Goal: Task Accomplishment & Management: Manage account settings

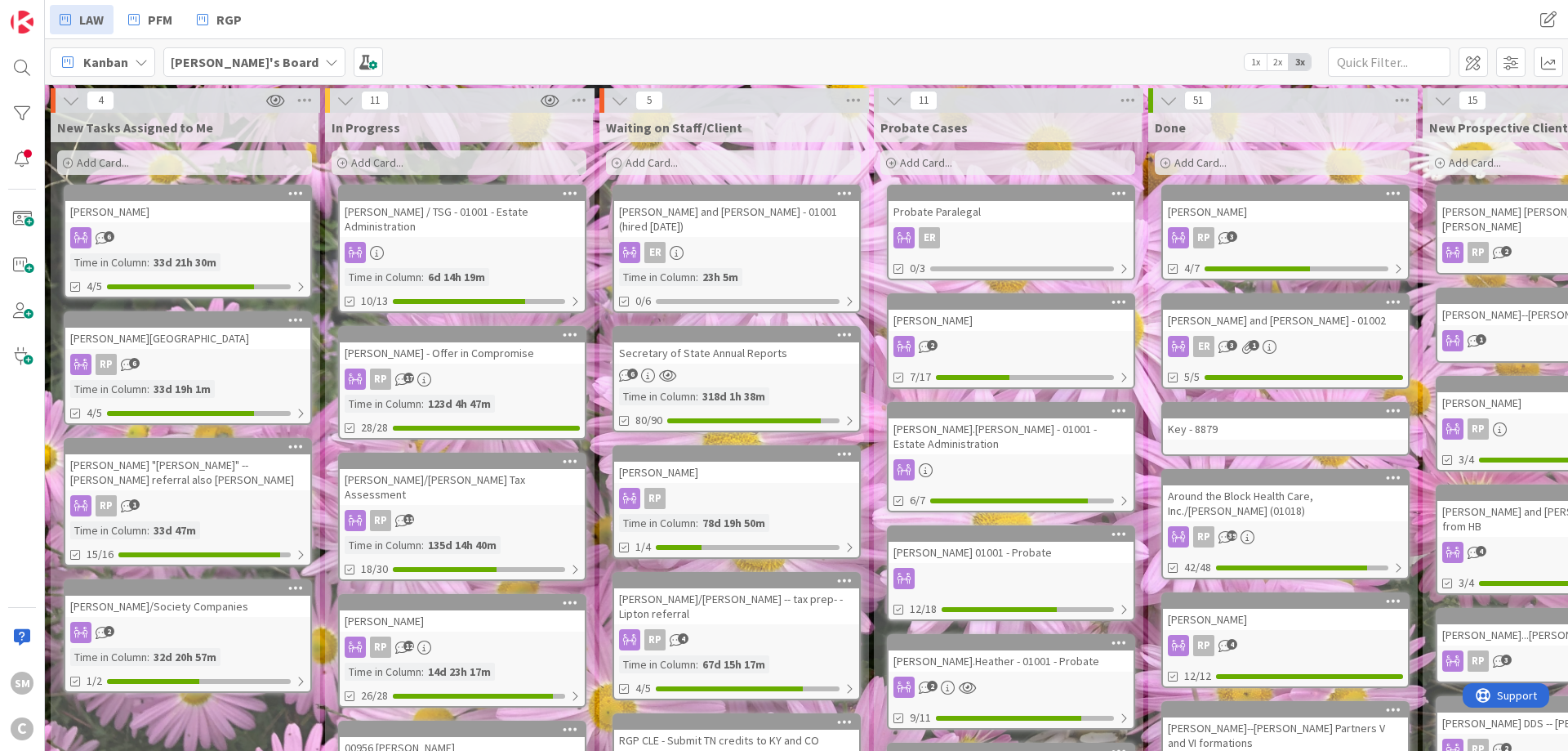
click at [1037, 432] on div "[PERSON_NAME].[PERSON_NAME] - 01001 - Estate Administration" at bounding box center [1011, 436] width 245 height 36
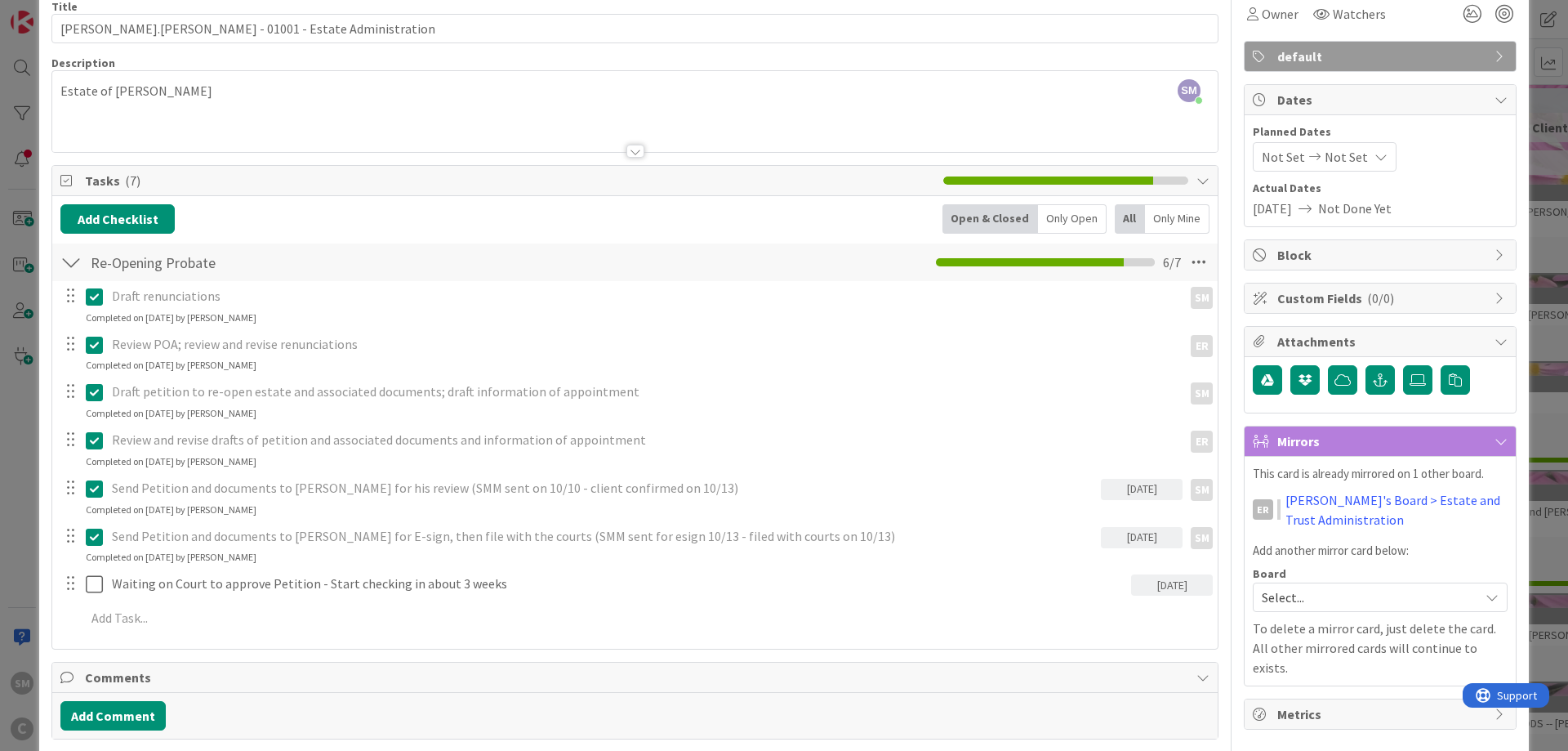
scroll to position [196, 0]
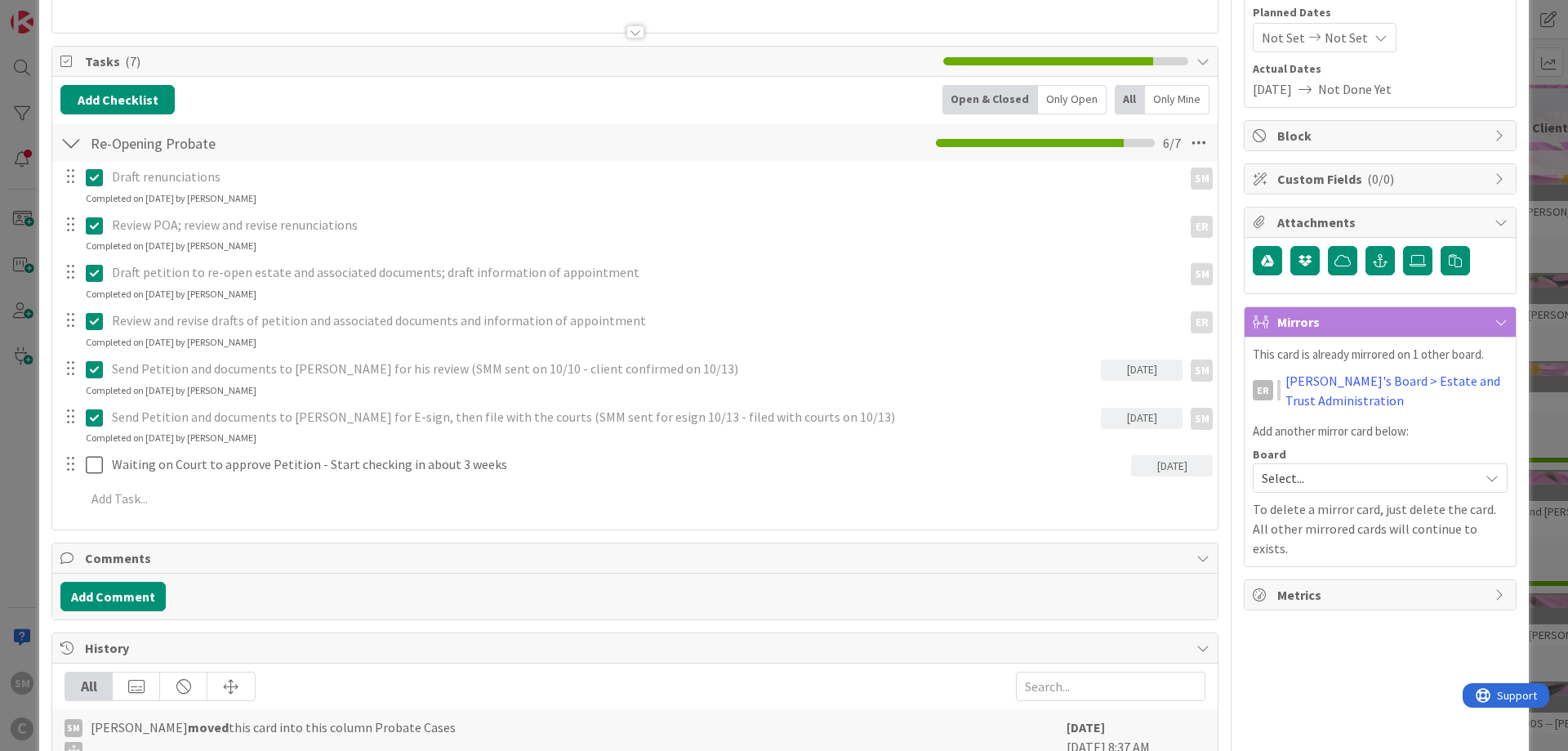
click at [1185, 455] on div "[DATE]" at bounding box center [1172, 463] width 81 height 26
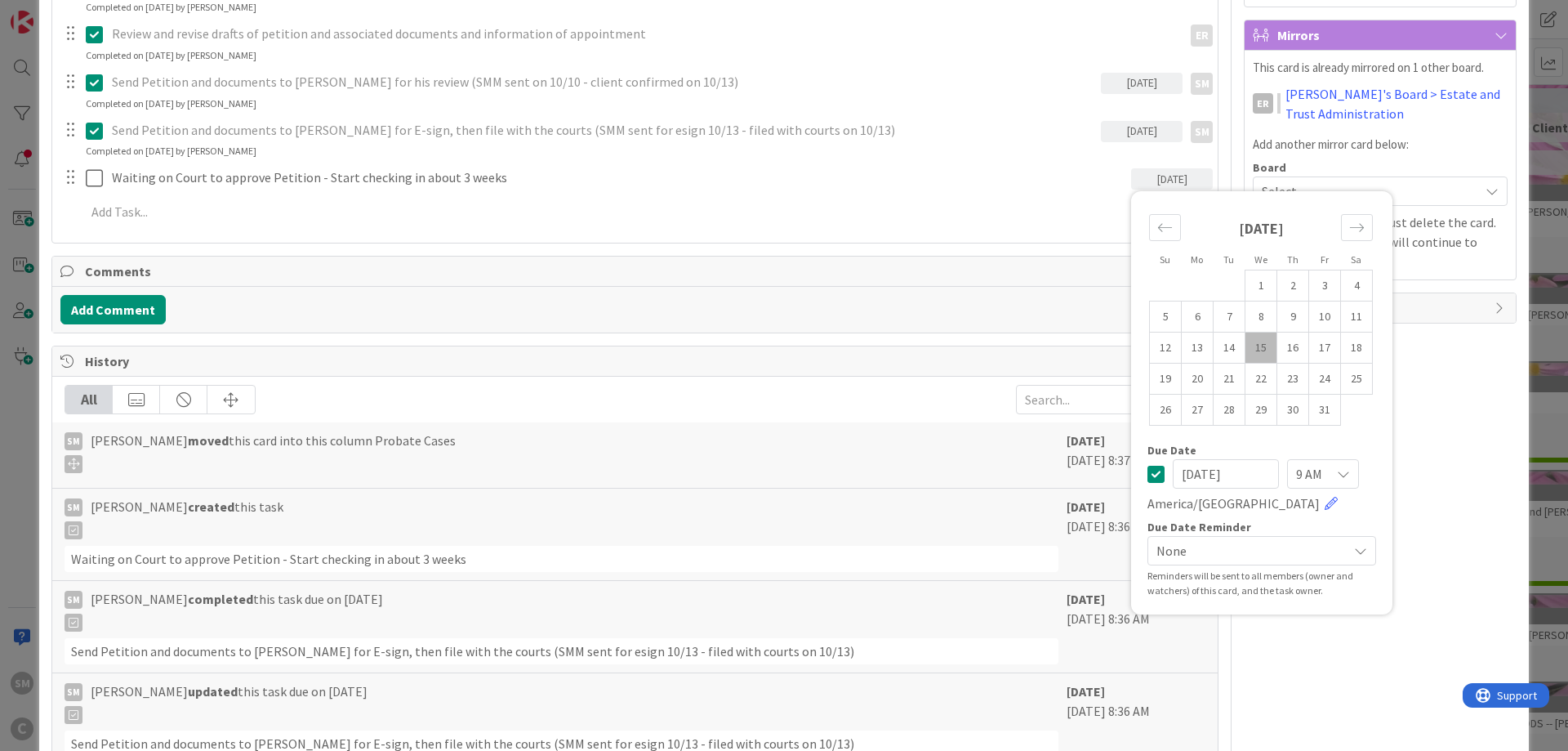
scroll to position [491, 0]
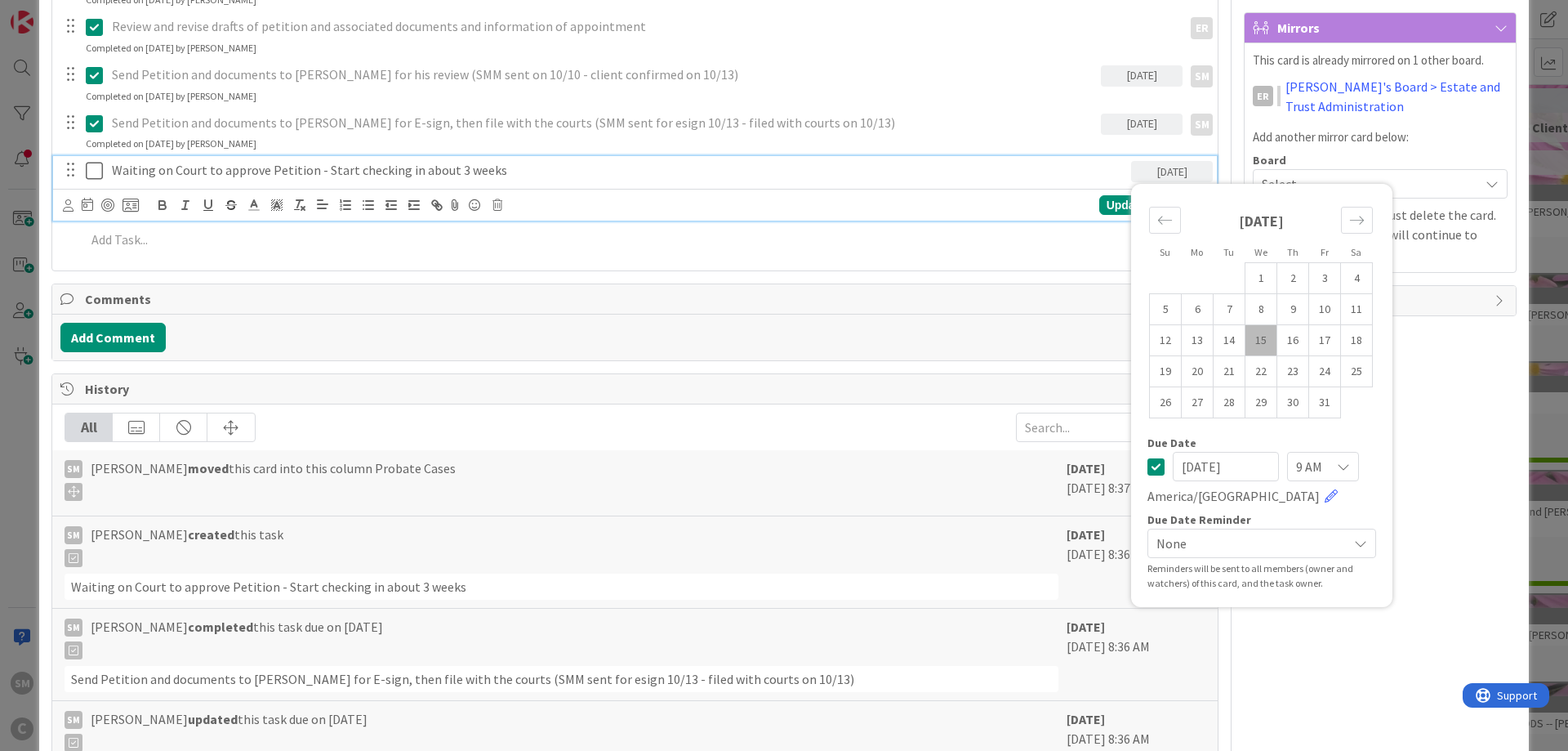
click at [174, 161] on div "Waiting on Court to approve Petition - Start checking in about 3 weeks" at bounding box center [619, 169] width 1026 height 28
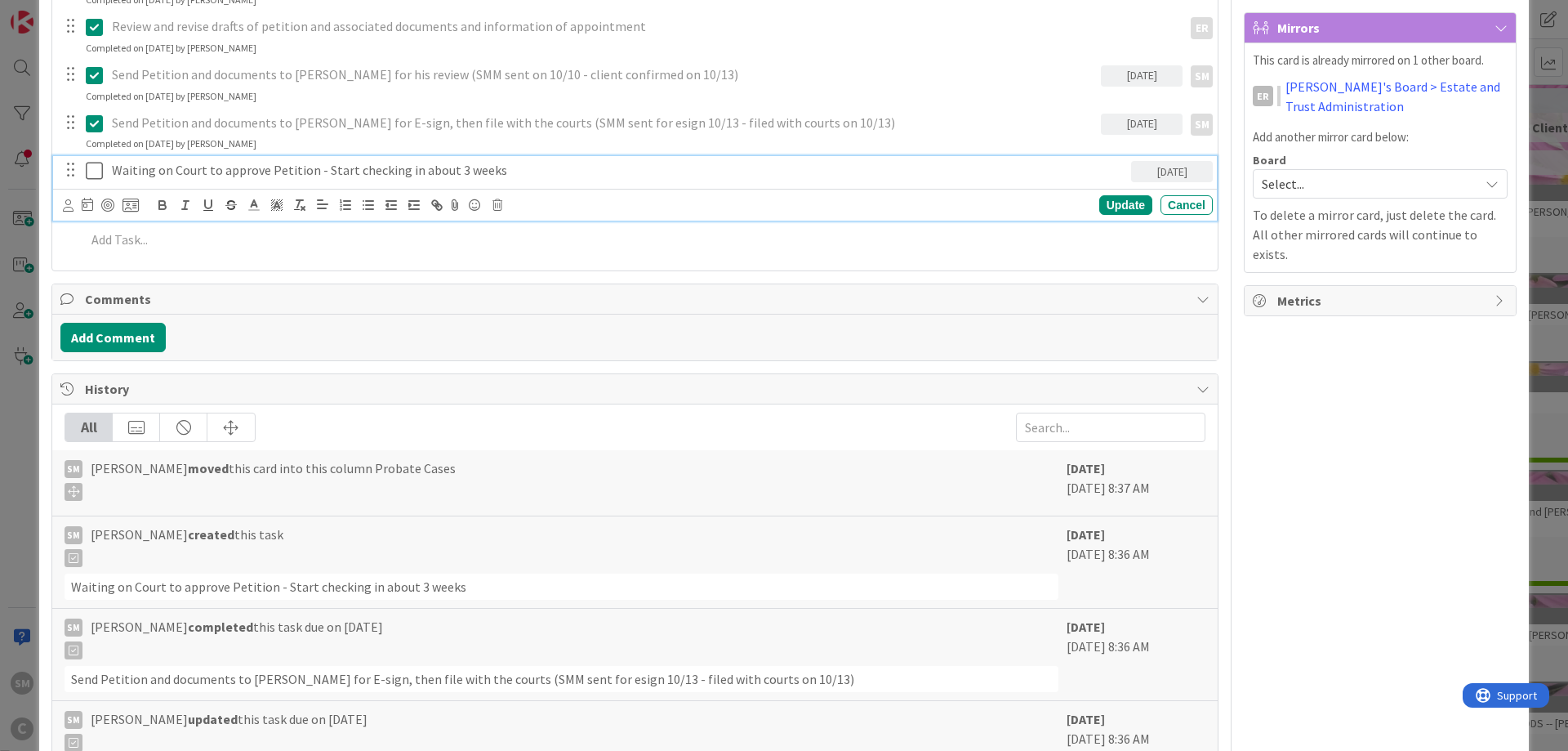
click at [84, 205] on div at bounding box center [101, 205] width 76 height 20
click at [90, 208] on icon at bounding box center [87, 204] width 12 height 13
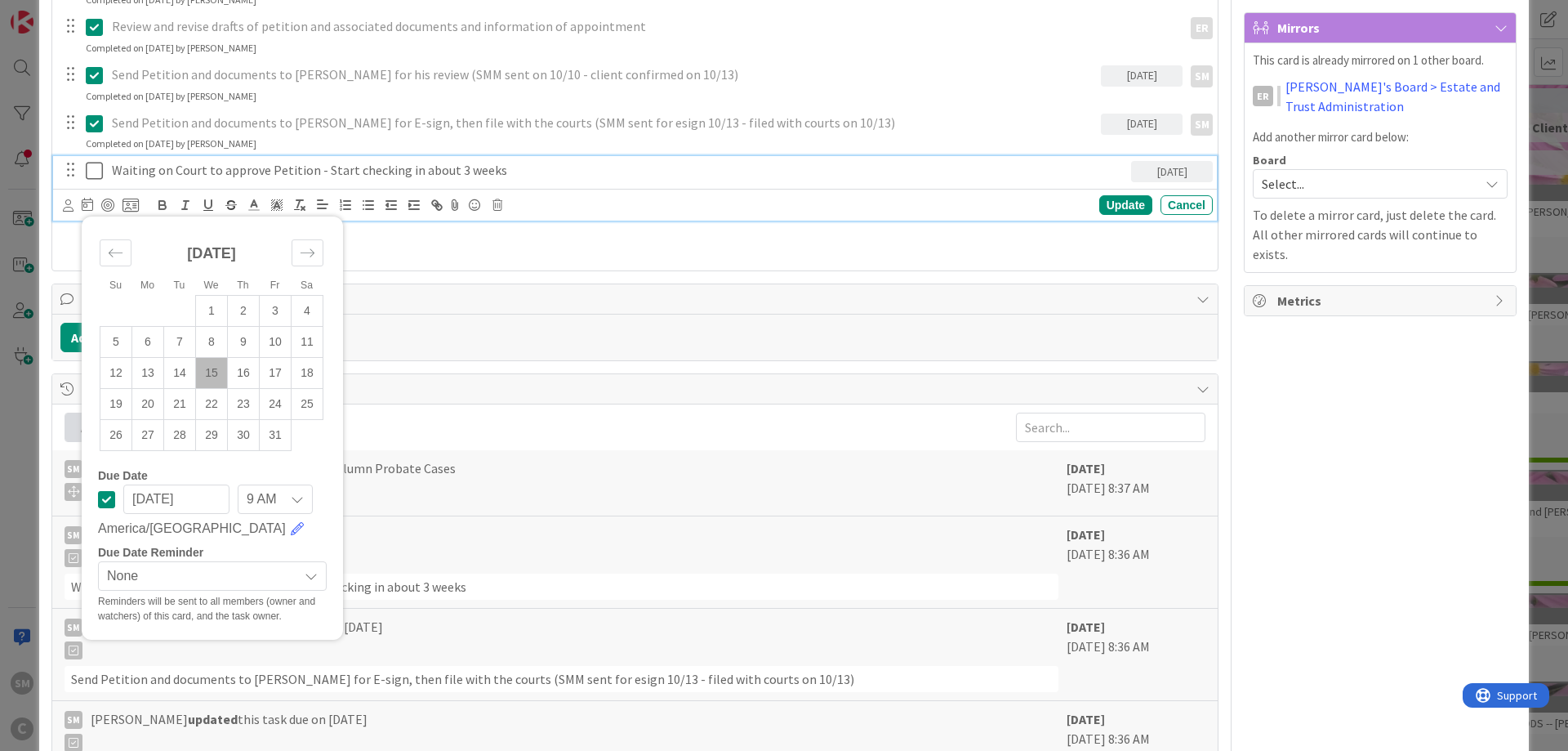
click at [103, 497] on icon at bounding box center [107, 499] width 18 height 20
click at [698, 160] on div "Waiting on Court to approve Petition - Start checking in about 3 weeks" at bounding box center [659, 169] width 1107 height 28
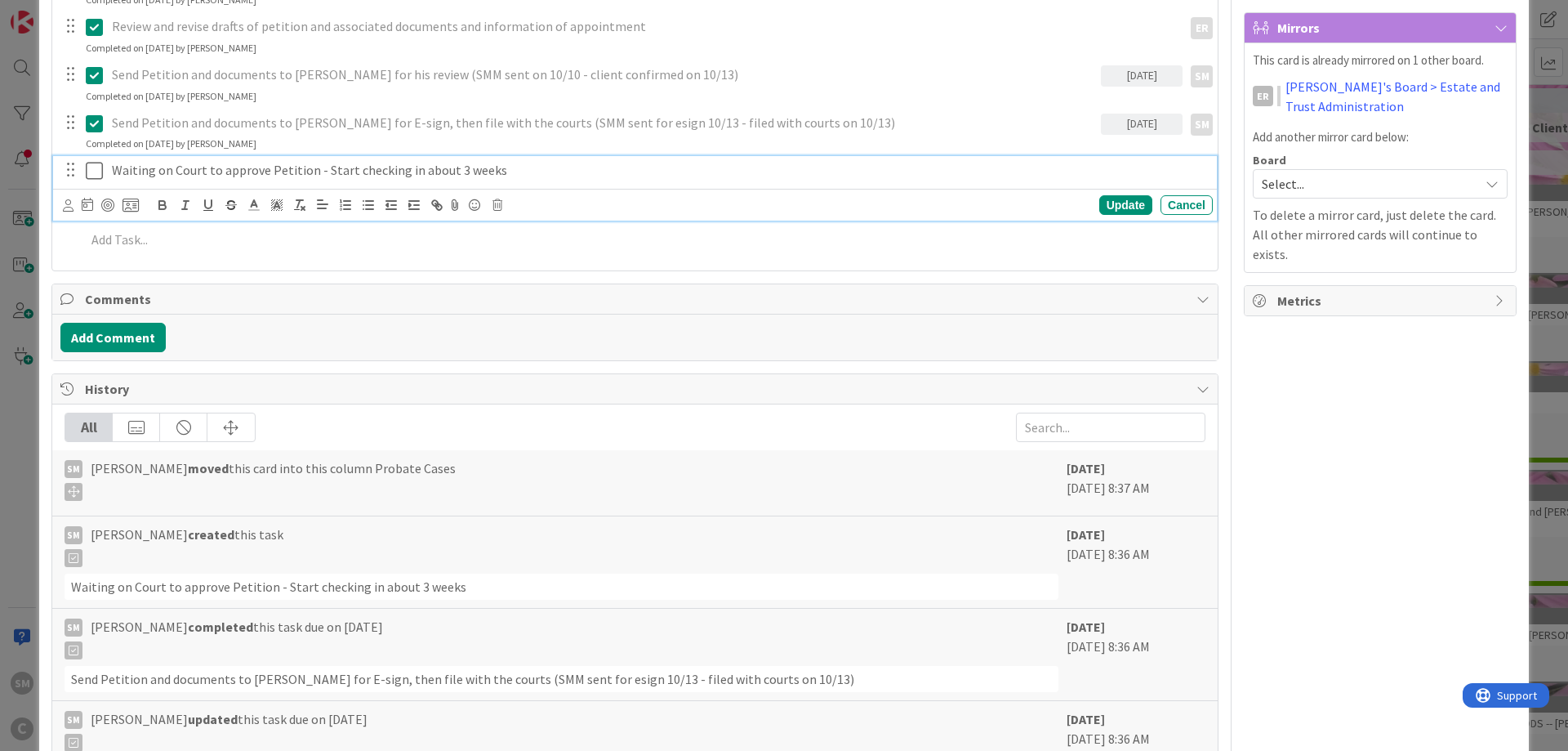
drag, startPoint x: 101, startPoint y: 170, endPoint x: 333, endPoint y: 169, distance: 232.0
click at [333, 169] on div "Waiting on Court to approve Petition - Start checking in about 3 weeks" at bounding box center [636, 169] width 1153 height 28
drag, startPoint x: 320, startPoint y: 167, endPoint x: 615, endPoint y: 165, distance: 295.0
click at [615, 165] on p "Waiting on Court to approve Petition - Start checking in about 3 weeks" at bounding box center [659, 169] width 1094 height 19
click at [90, 175] on icon at bounding box center [95, 170] width 18 height 20
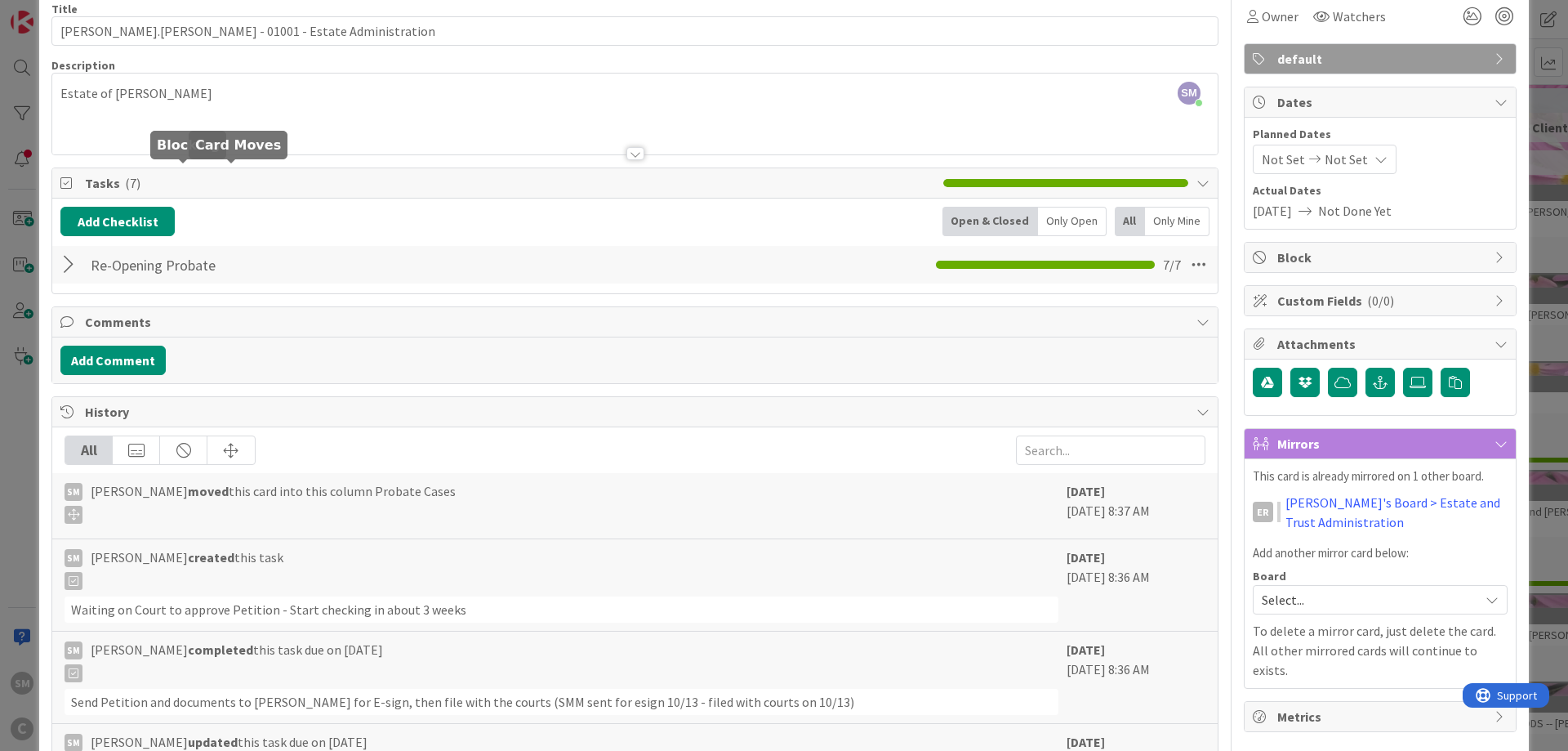
scroll to position [52, 0]
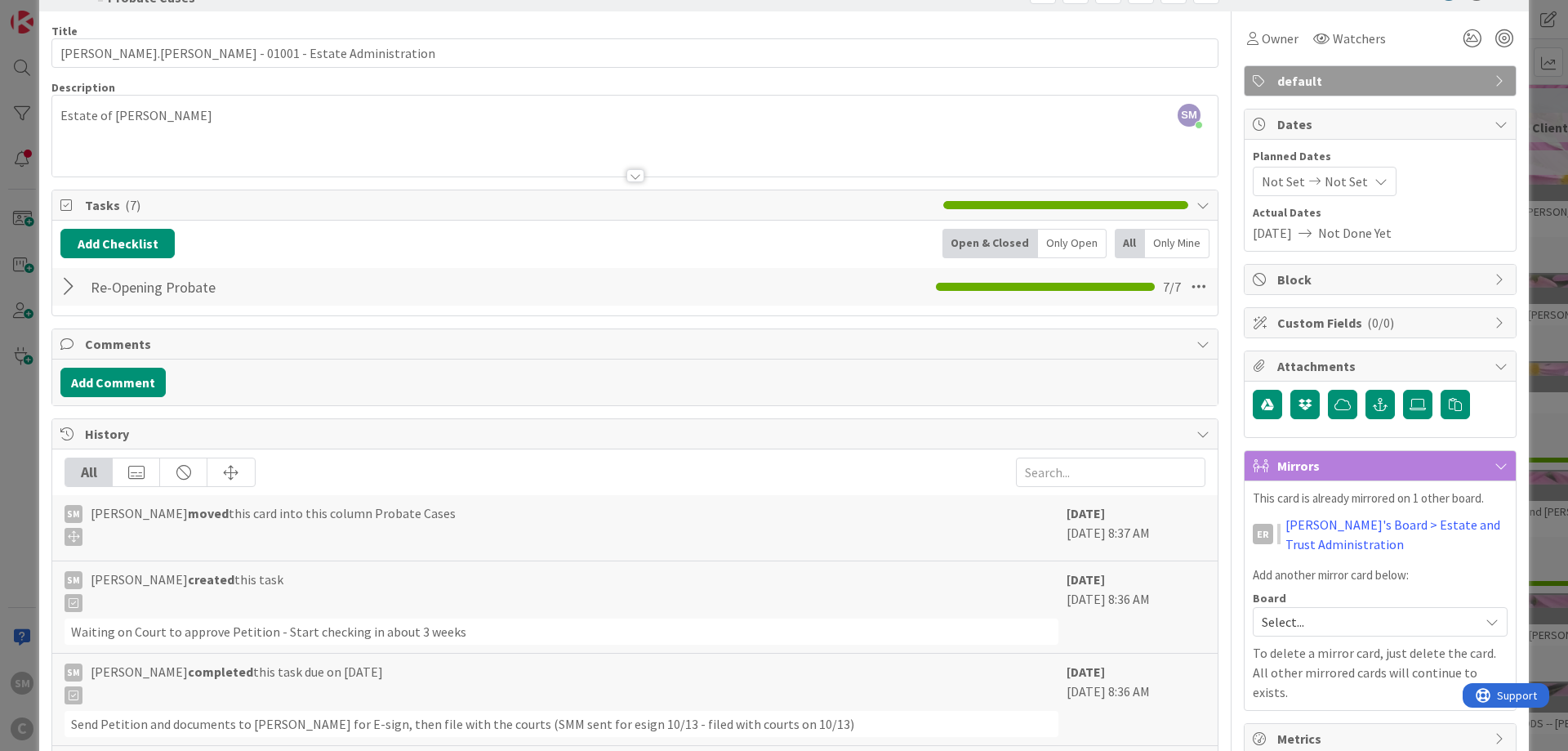
click at [66, 283] on div at bounding box center [71, 287] width 22 height 29
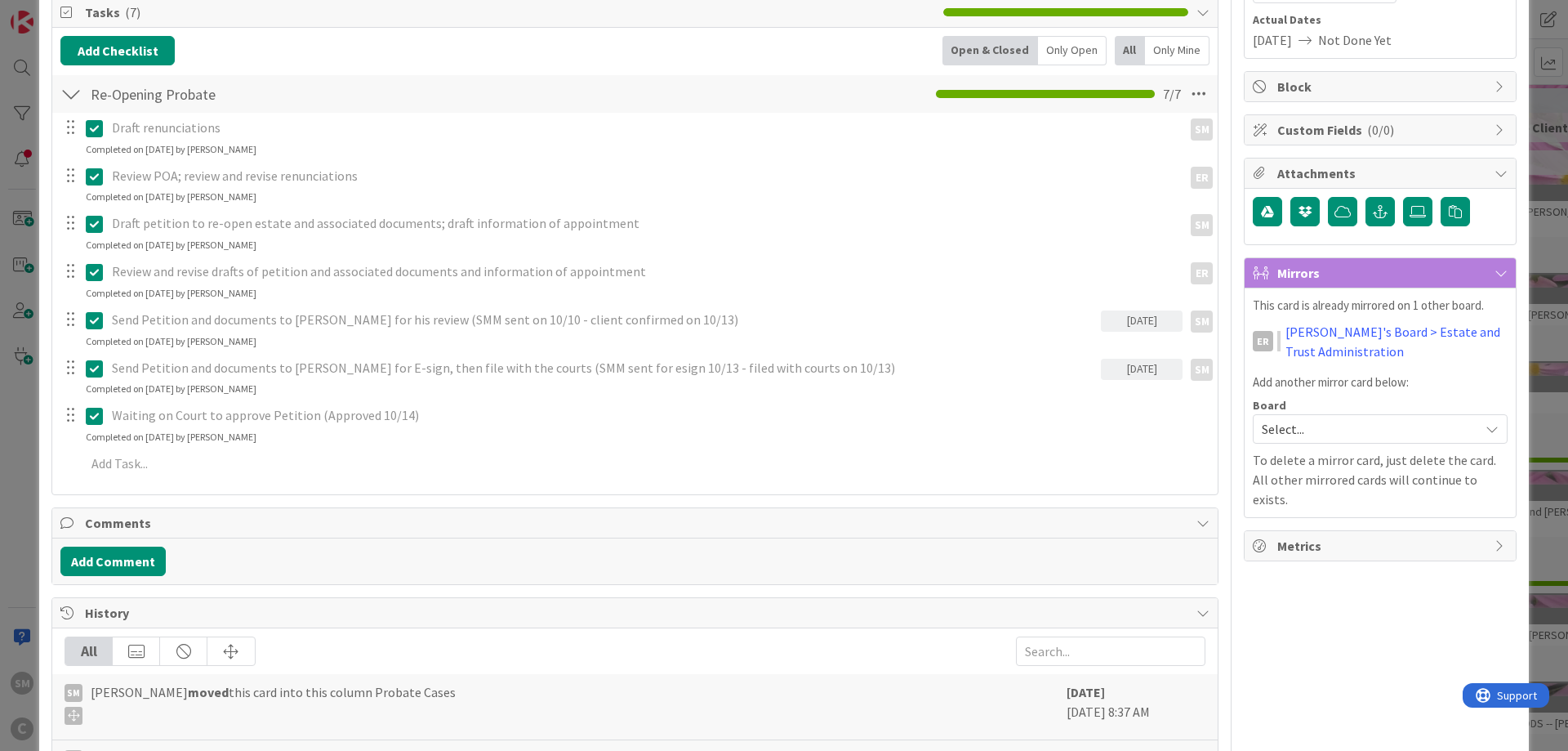
scroll to position [249, 0]
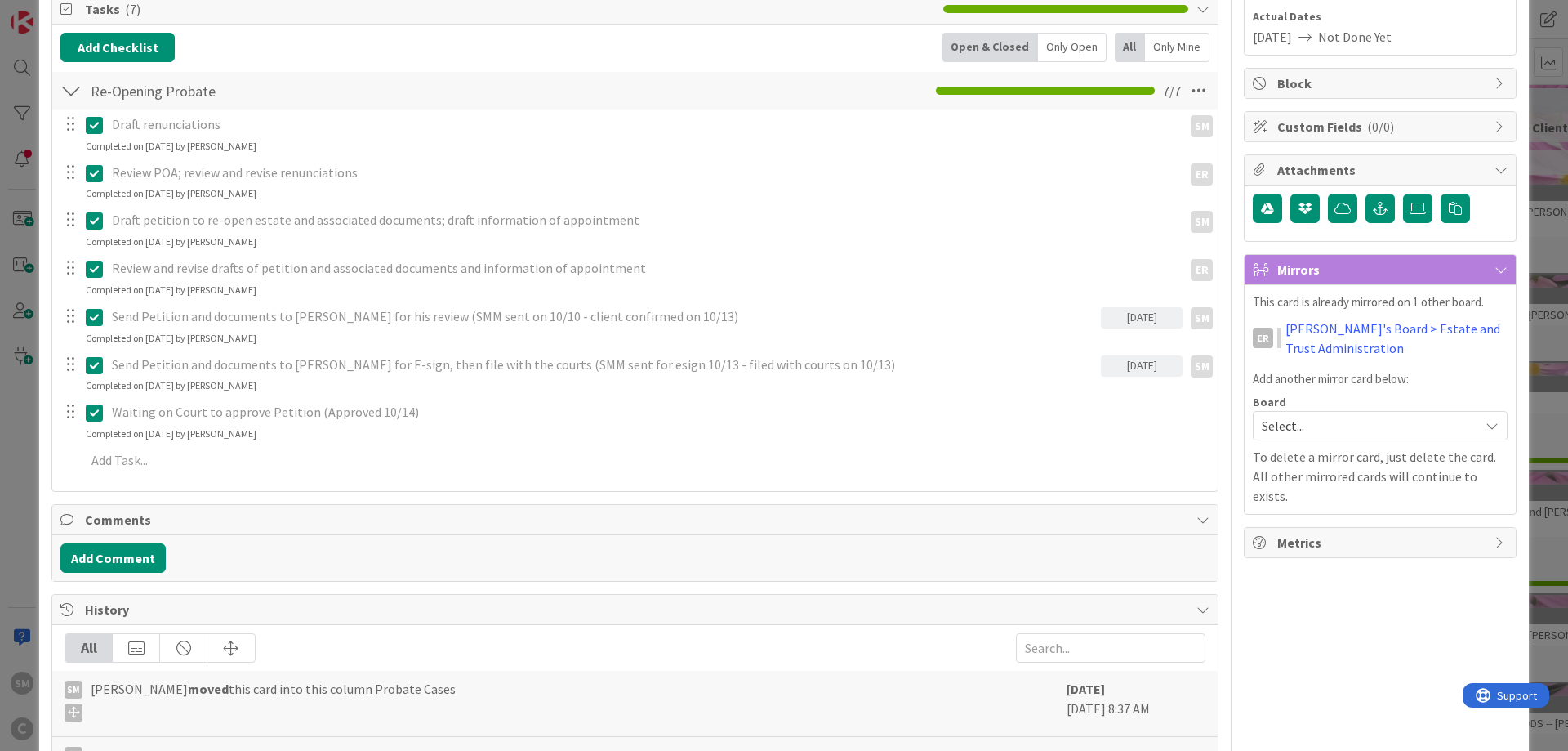
click at [195, 478] on div "Draft renunciations SM SM Update Cancel Completed on [DATE] by [PERSON_NAME] Re…" at bounding box center [635, 296] width 1149 height 372
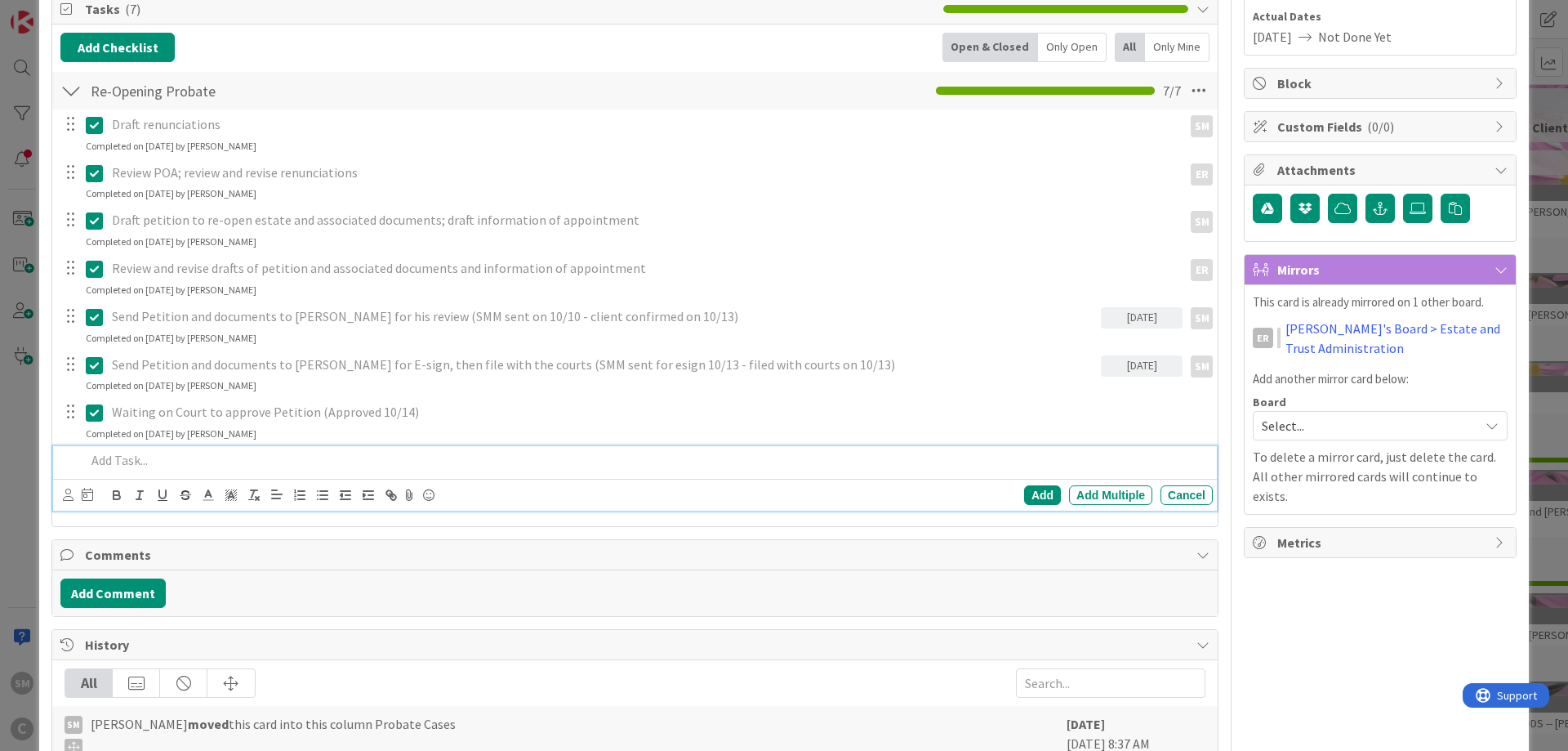
click at [298, 468] on p at bounding box center [646, 460] width 1121 height 19
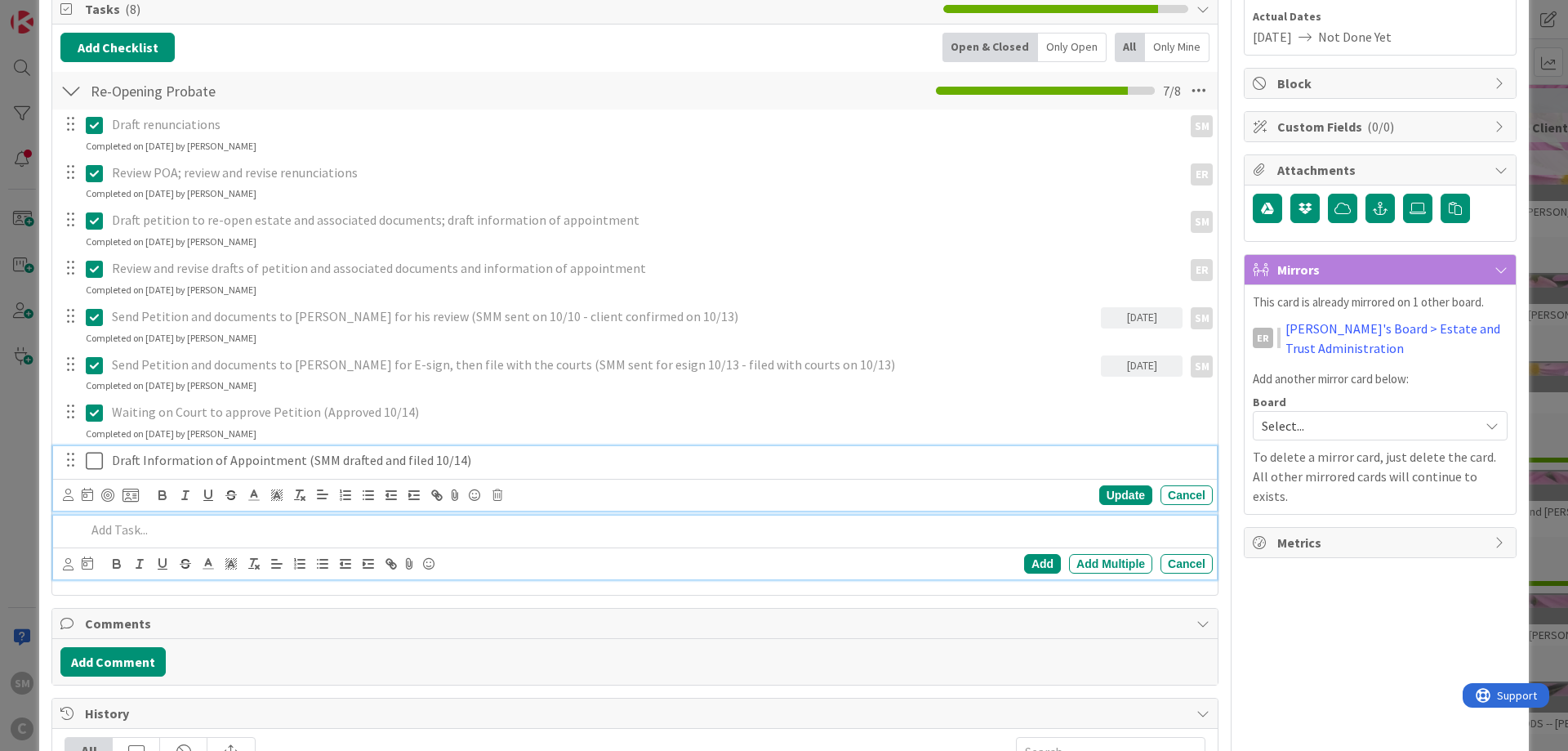
click at [154, 461] on p "Draft Information of Appointment (SMM drafted and filed 10/14)" at bounding box center [659, 460] width 1094 height 19
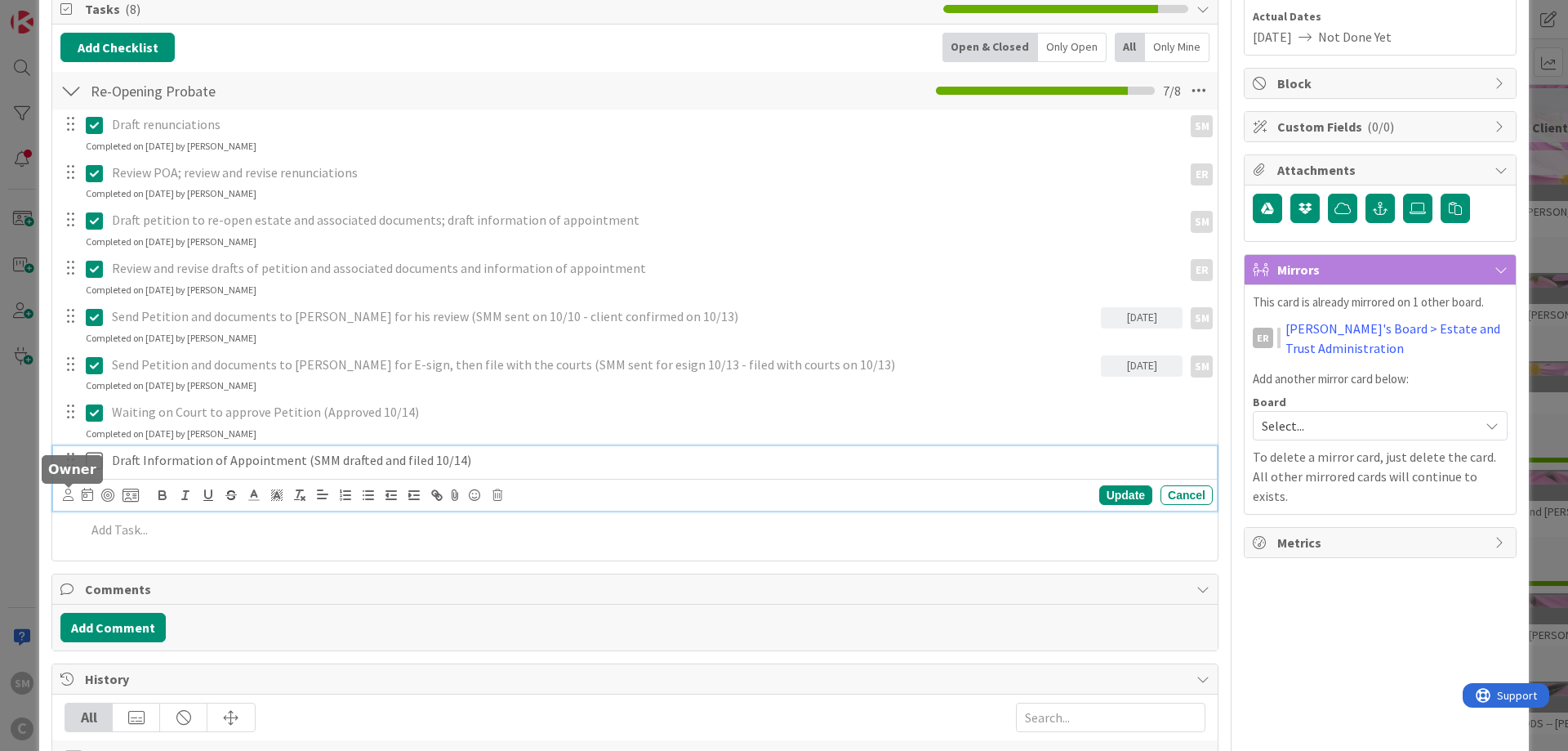
click at [65, 493] on icon at bounding box center [68, 494] width 11 height 13
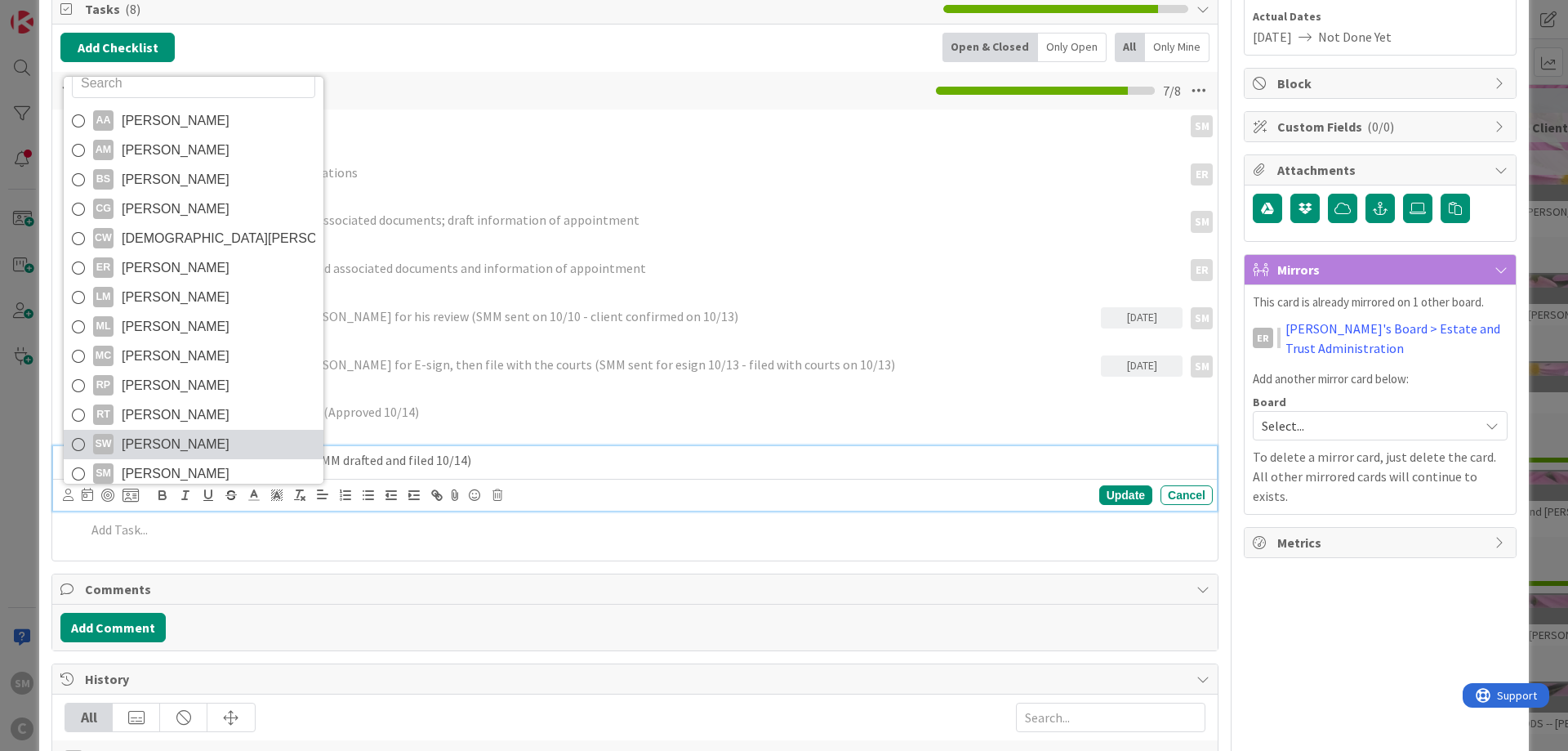
scroll to position [27, 0]
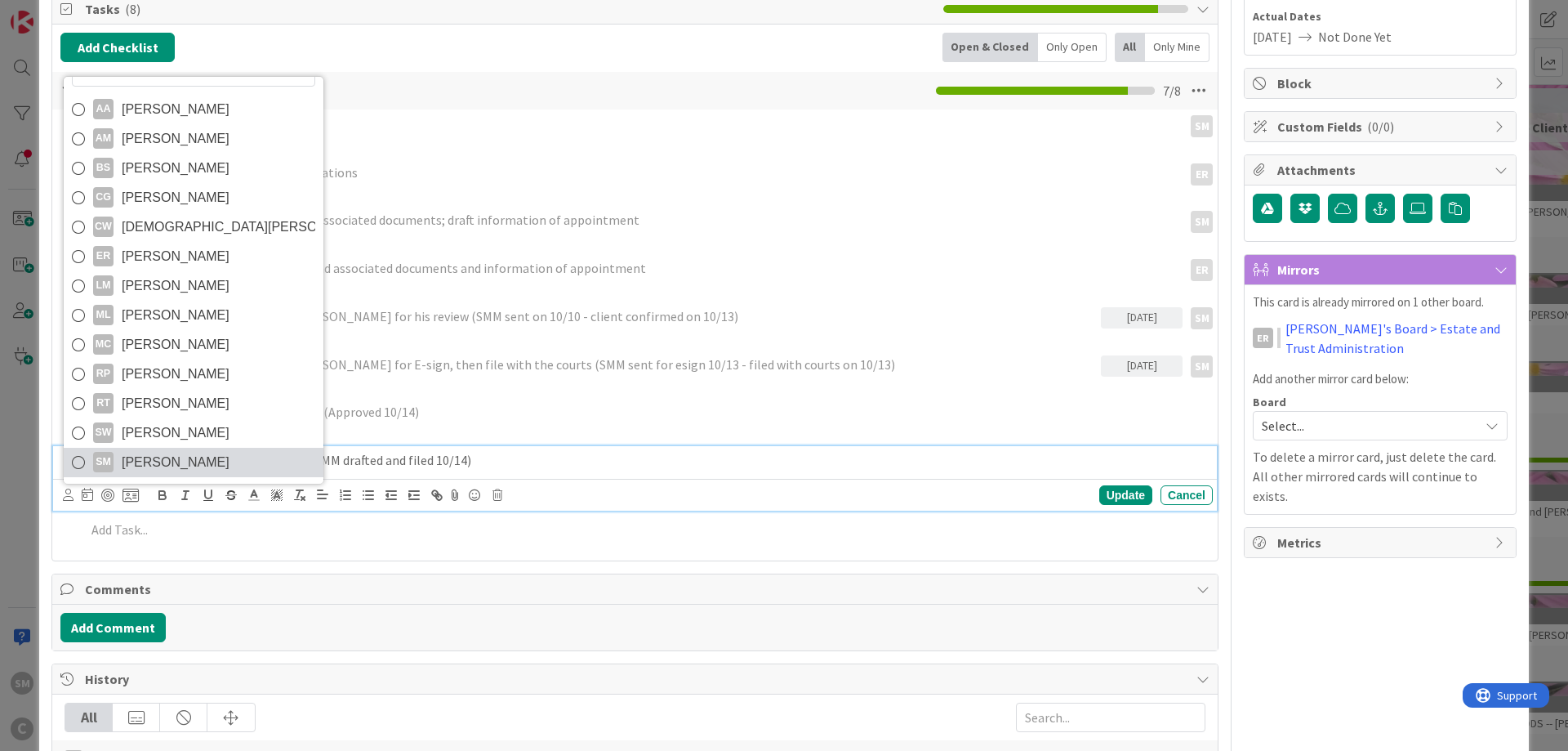
click at [135, 457] on span "[PERSON_NAME]" at bounding box center [175, 462] width 108 height 24
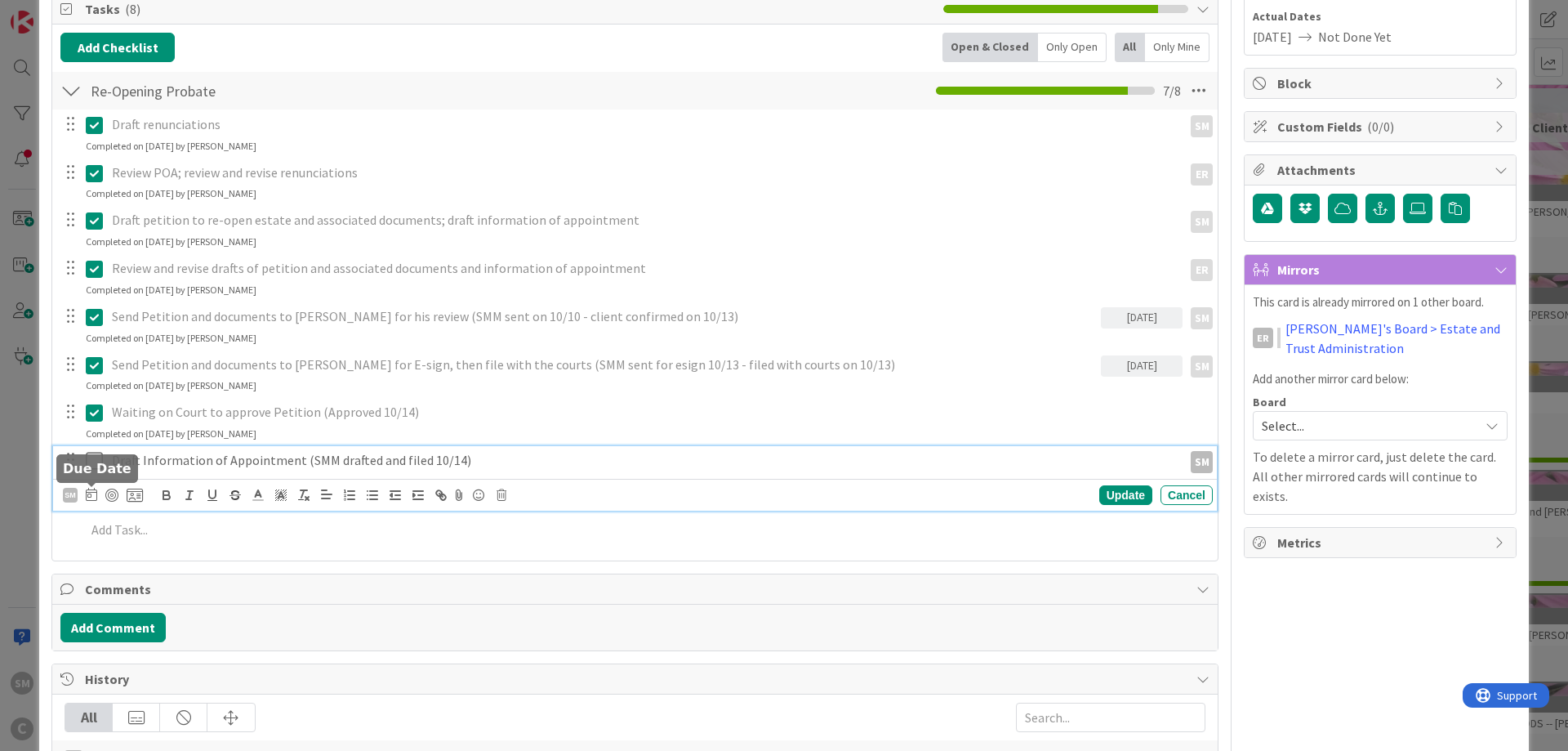
click at [93, 493] on icon at bounding box center [92, 493] width 12 height 13
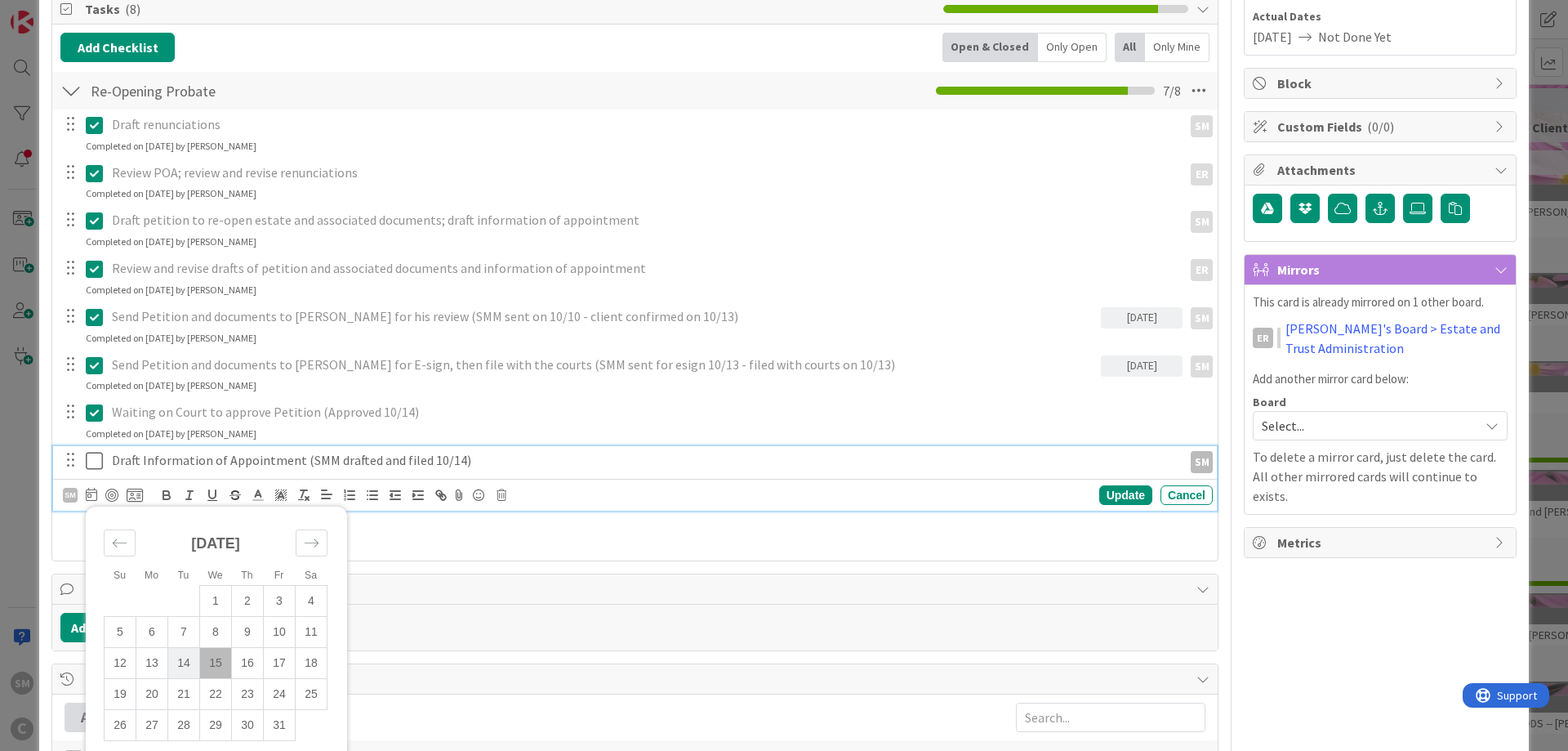
click at [188, 663] on td "14" at bounding box center [184, 663] width 32 height 31
type input "[DATE]"
click at [99, 464] on icon at bounding box center [95, 461] width 18 height 20
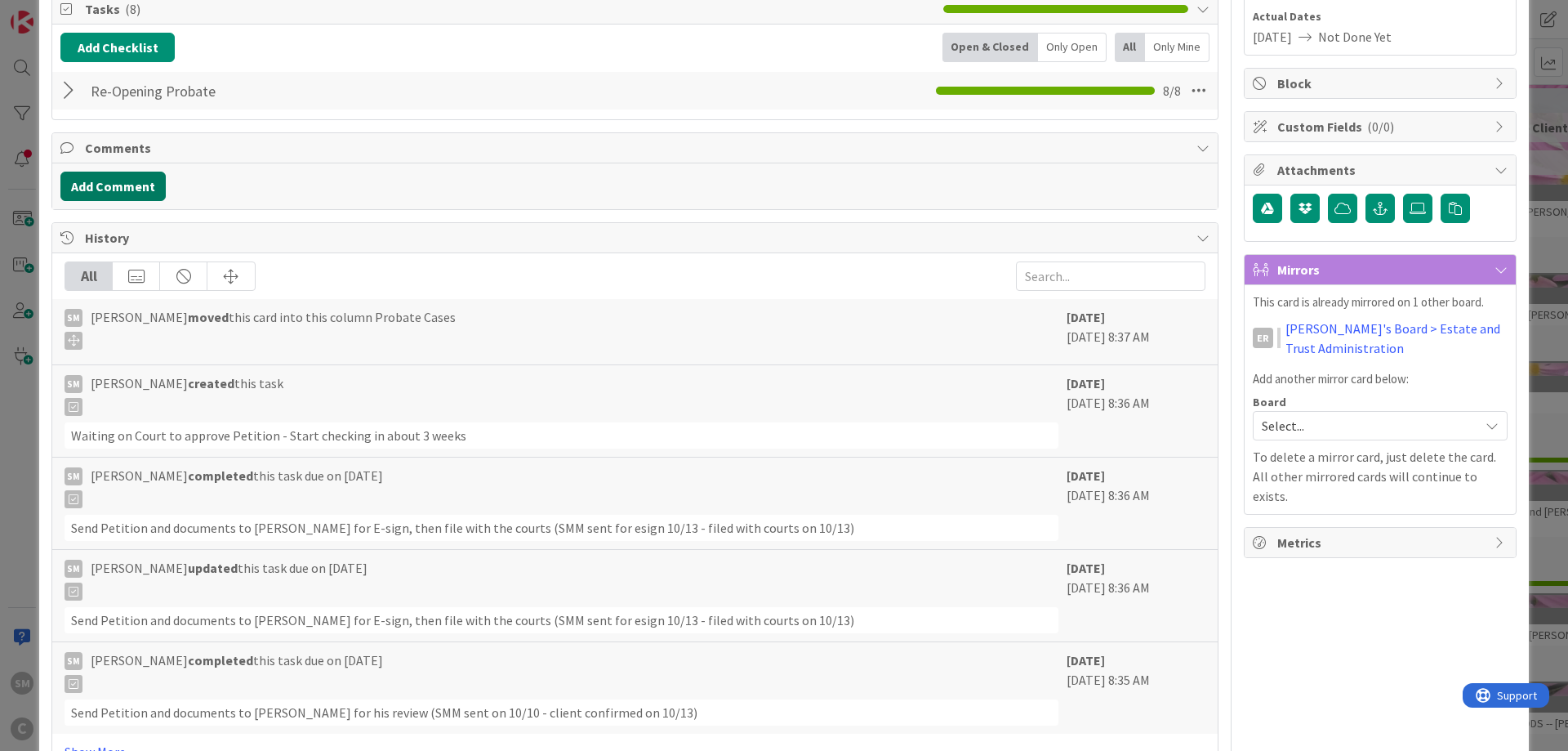
drag, startPoint x: 145, startPoint y: 181, endPoint x: 418, endPoint y: 185, distance: 273.0
click at [418, 185] on div "Add Comment" at bounding box center [635, 186] width 1149 height 29
click at [76, 90] on div at bounding box center [71, 91] width 22 height 29
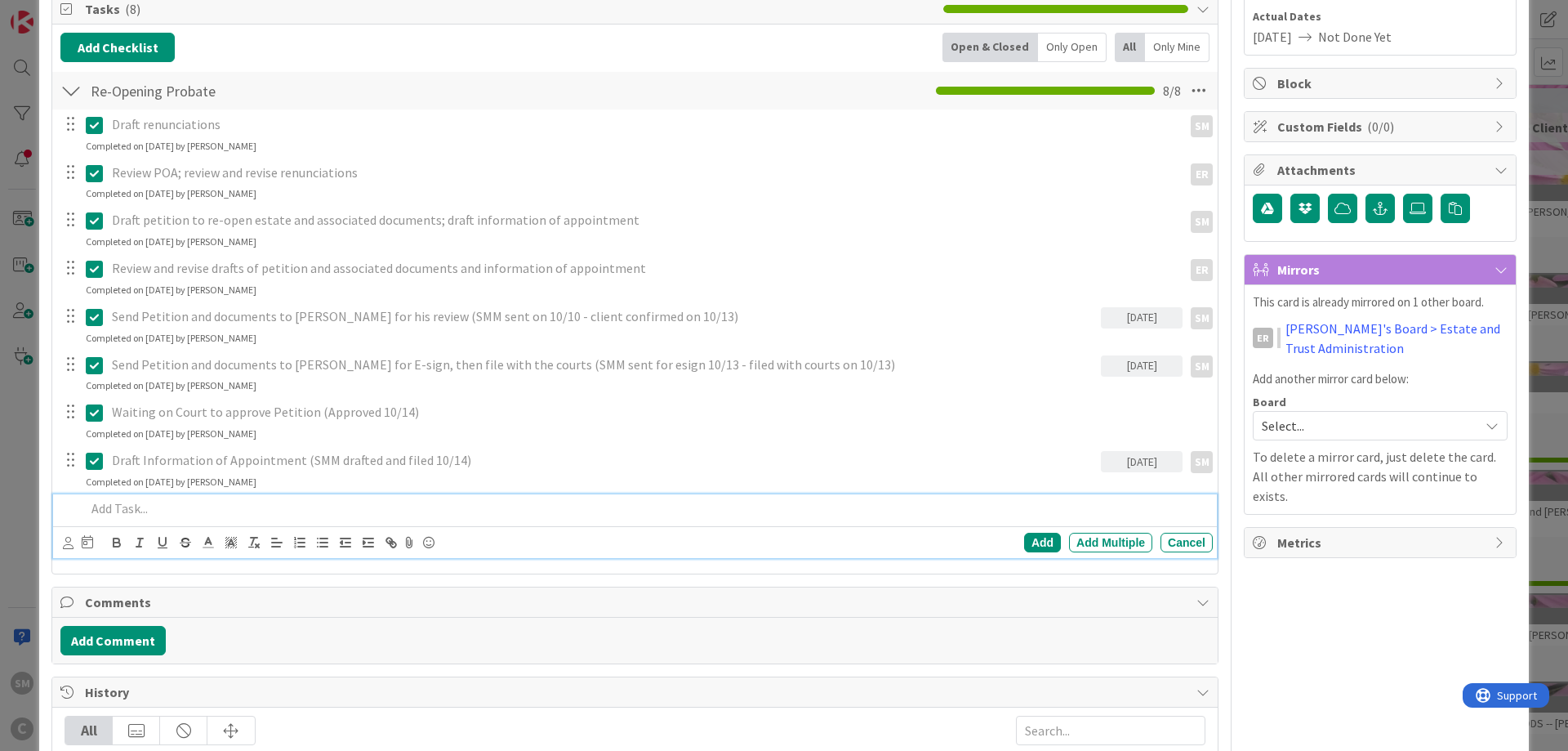
click at [185, 515] on p at bounding box center [646, 508] width 1121 height 19
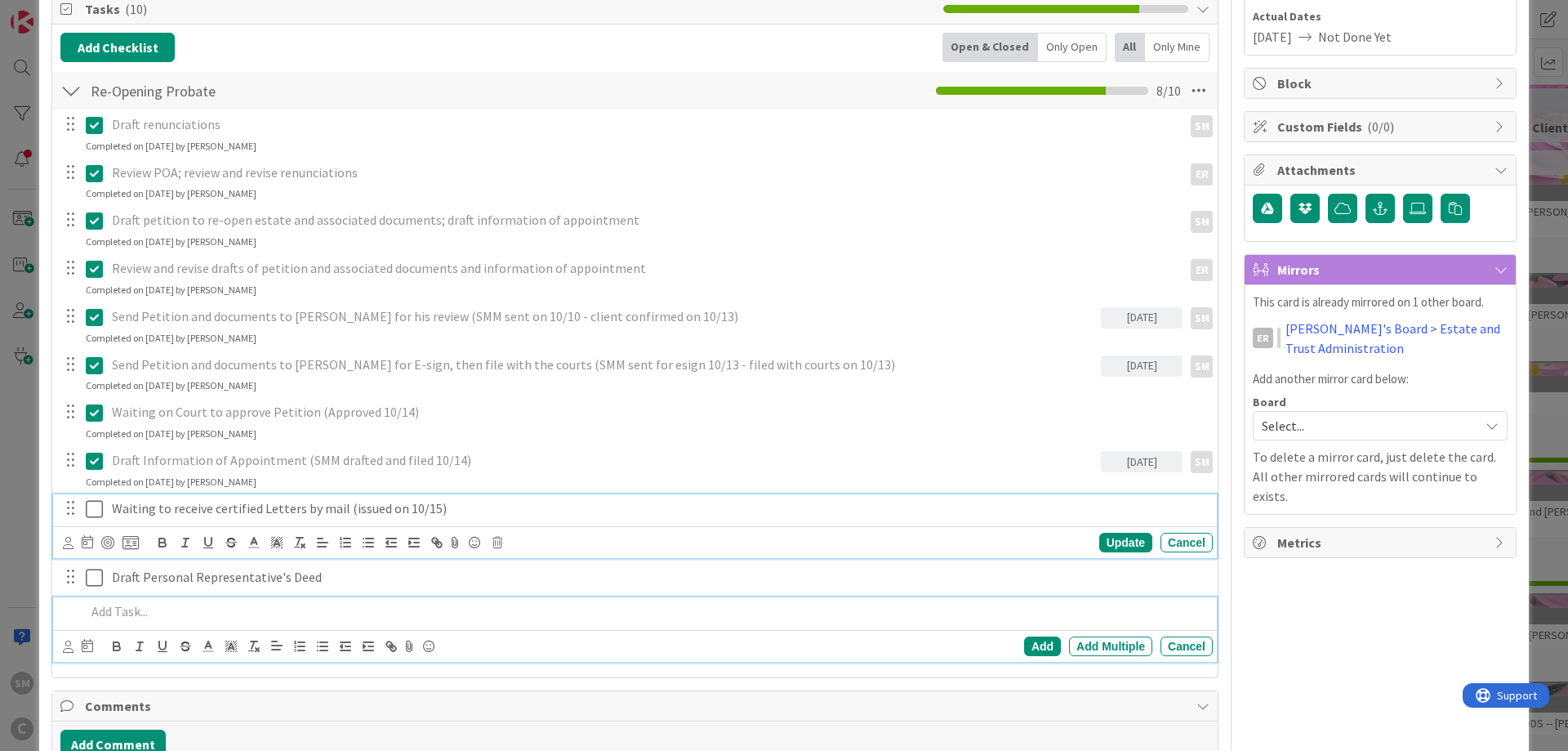
click at [229, 510] on p "Waiting to receive certified Letters by mail (issued on 10/15)" at bounding box center [659, 508] width 1094 height 19
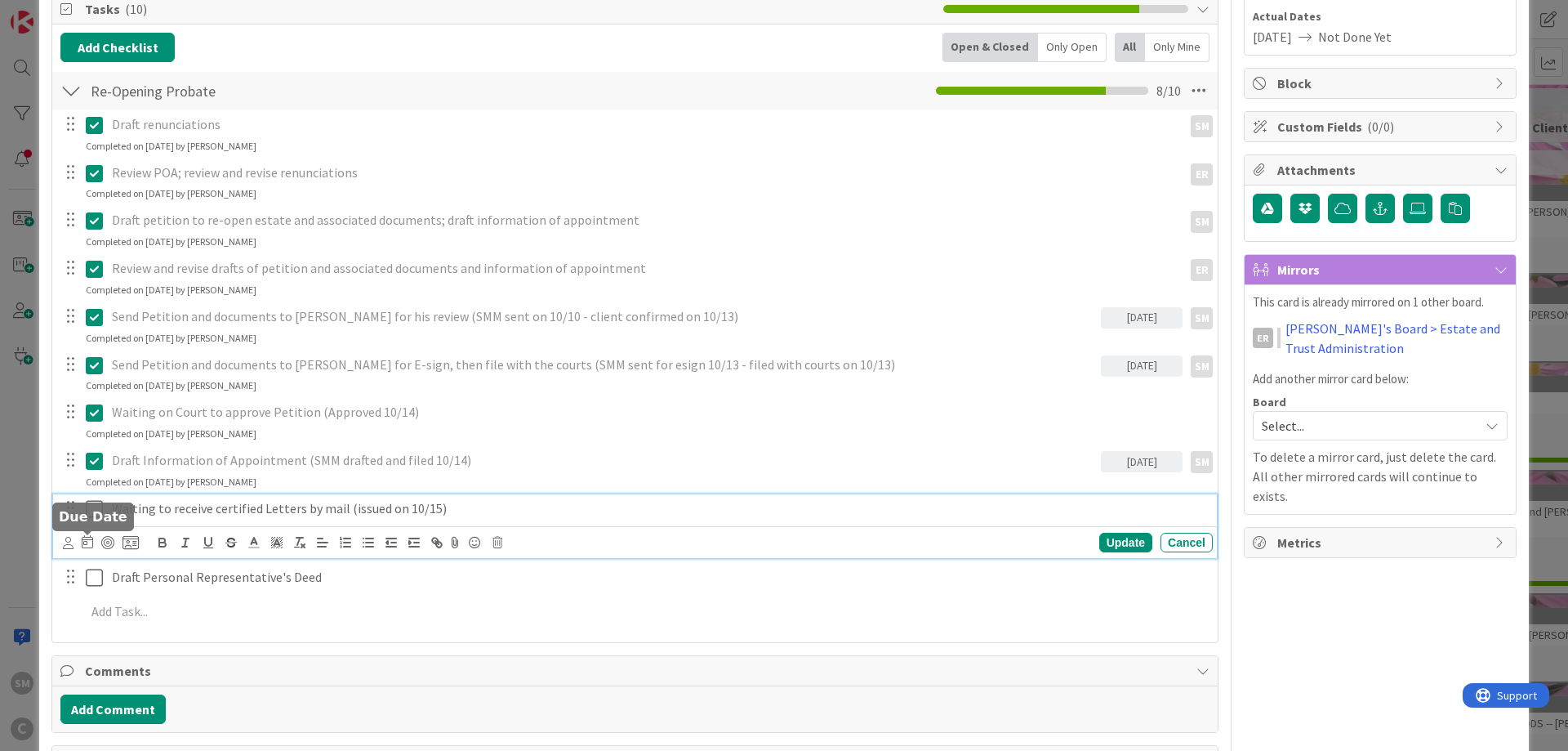
click at [86, 545] on icon at bounding box center [87, 540] width 12 height 13
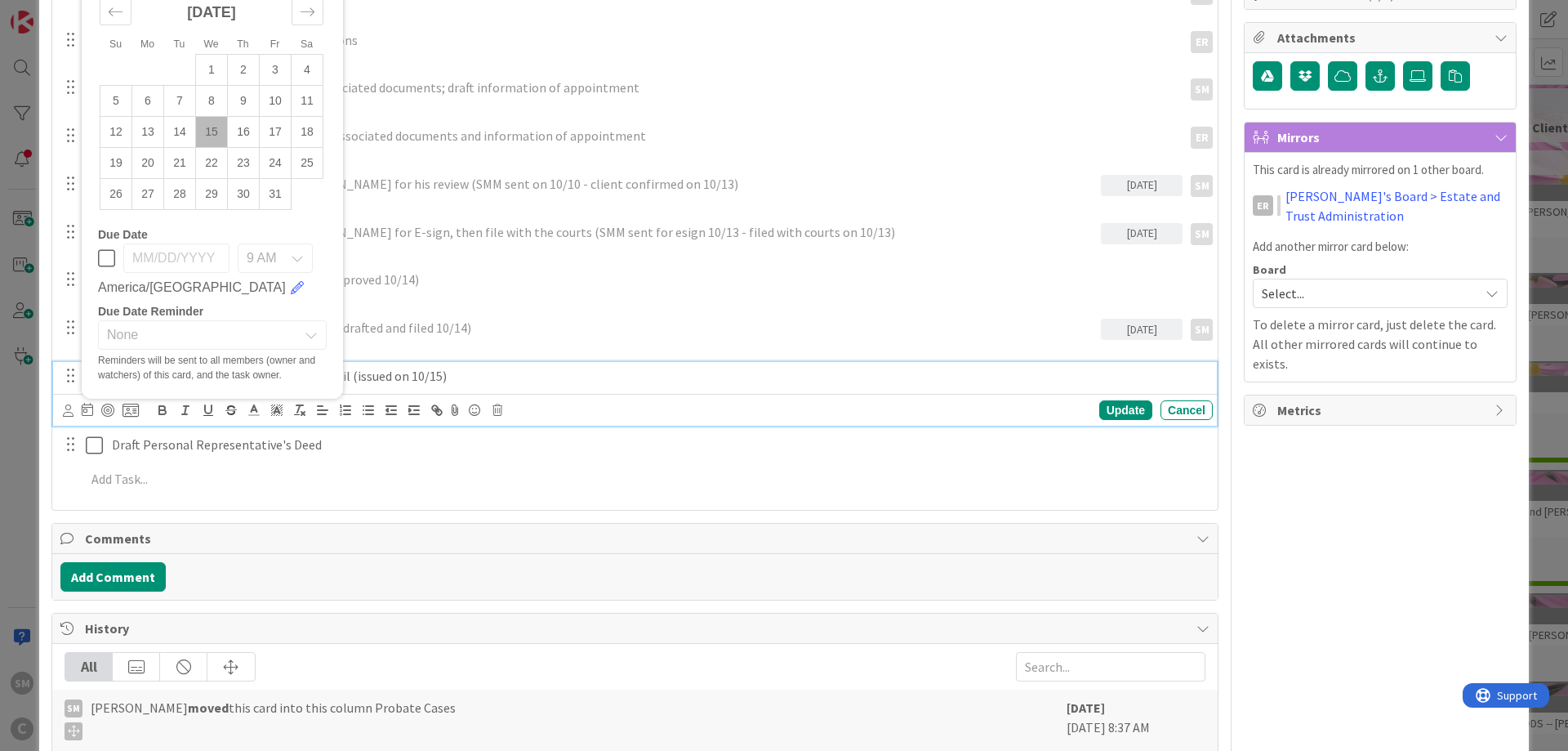
scroll to position [445, 0]
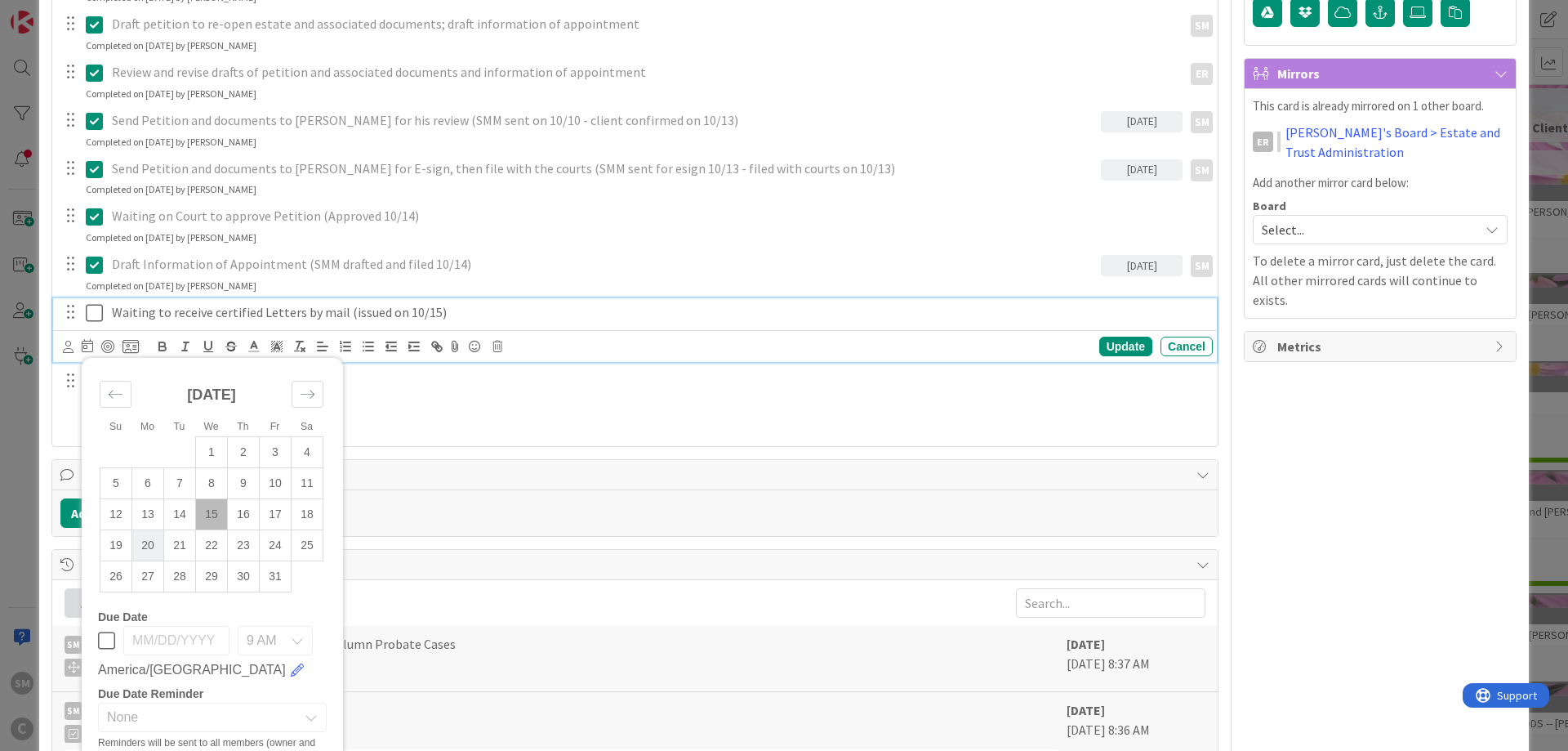
click at [147, 548] on td "20" at bounding box center [148, 545] width 32 height 31
type input "[DATE]"
click at [1139, 343] on div "Update" at bounding box center [1126, 347] width 53 height 20
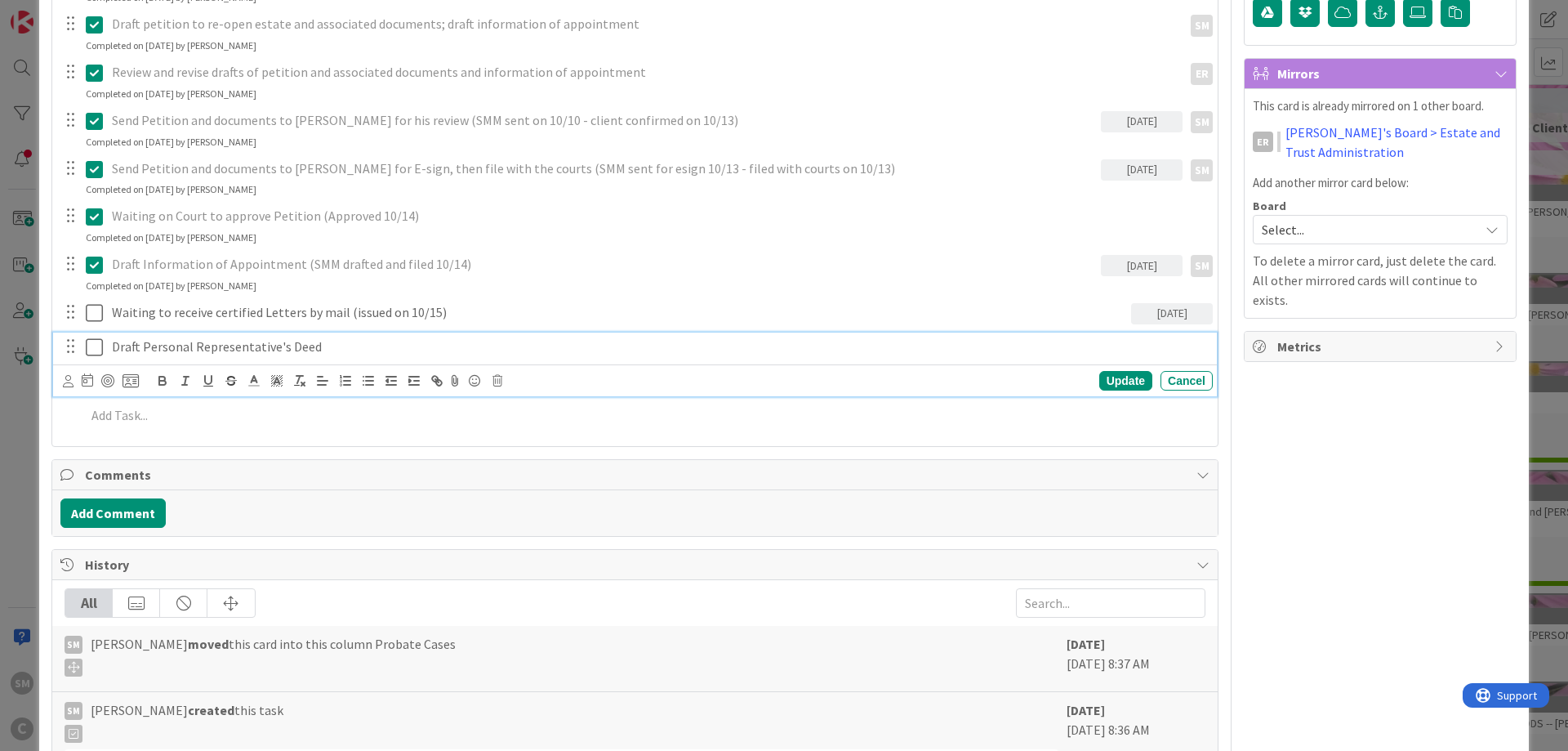
click at [294, 344] on p "Draft Personal Representative's Deed" at bounding box center [659, 347] width 1094 height 19
click at [1436, 389] on div "Owner SM default Dates Planned Dates Not Set Not Set Actual Dates [DATE] Not Do…" at bounding box center [1380, 380] width 273 height 1522
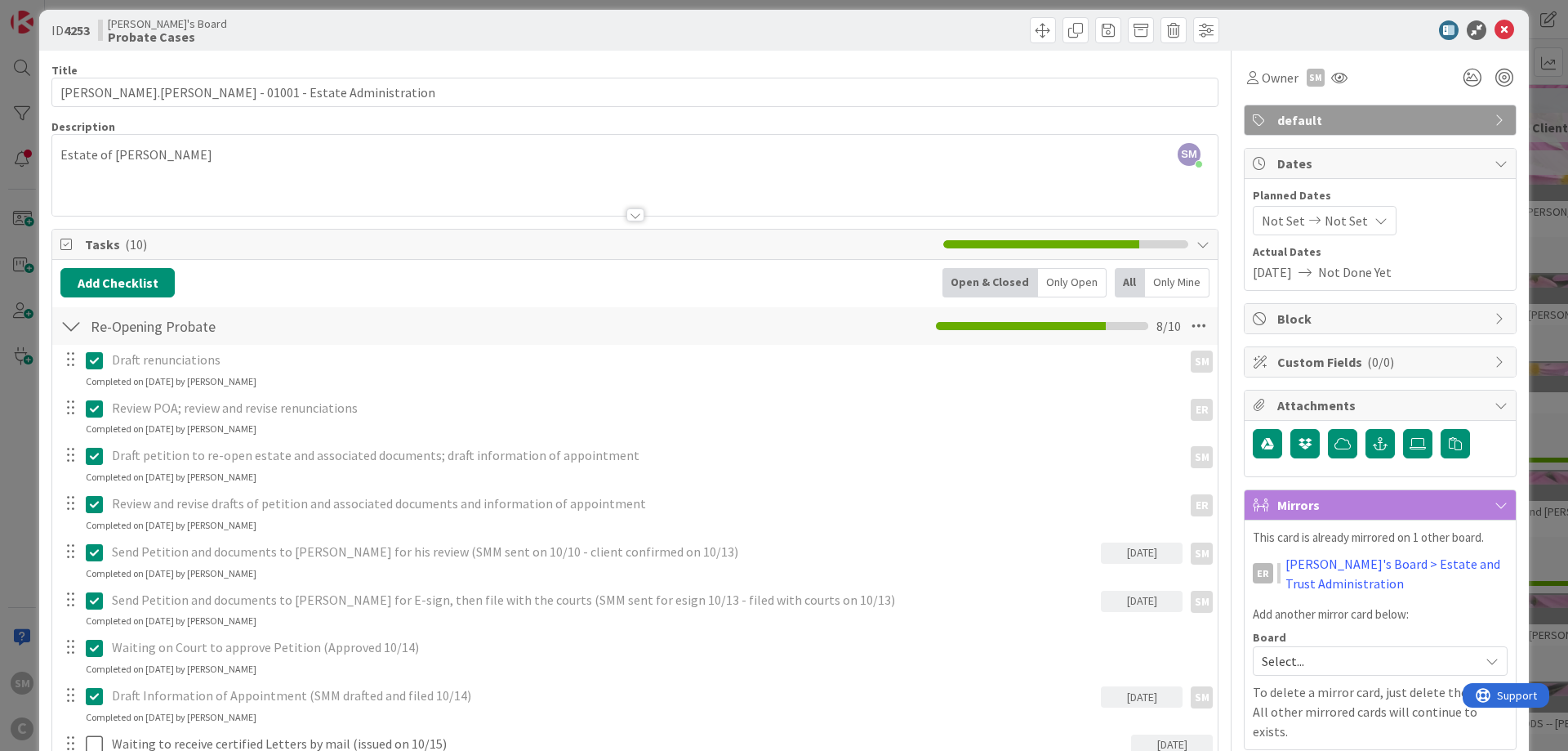
scroll to position [0, 0]
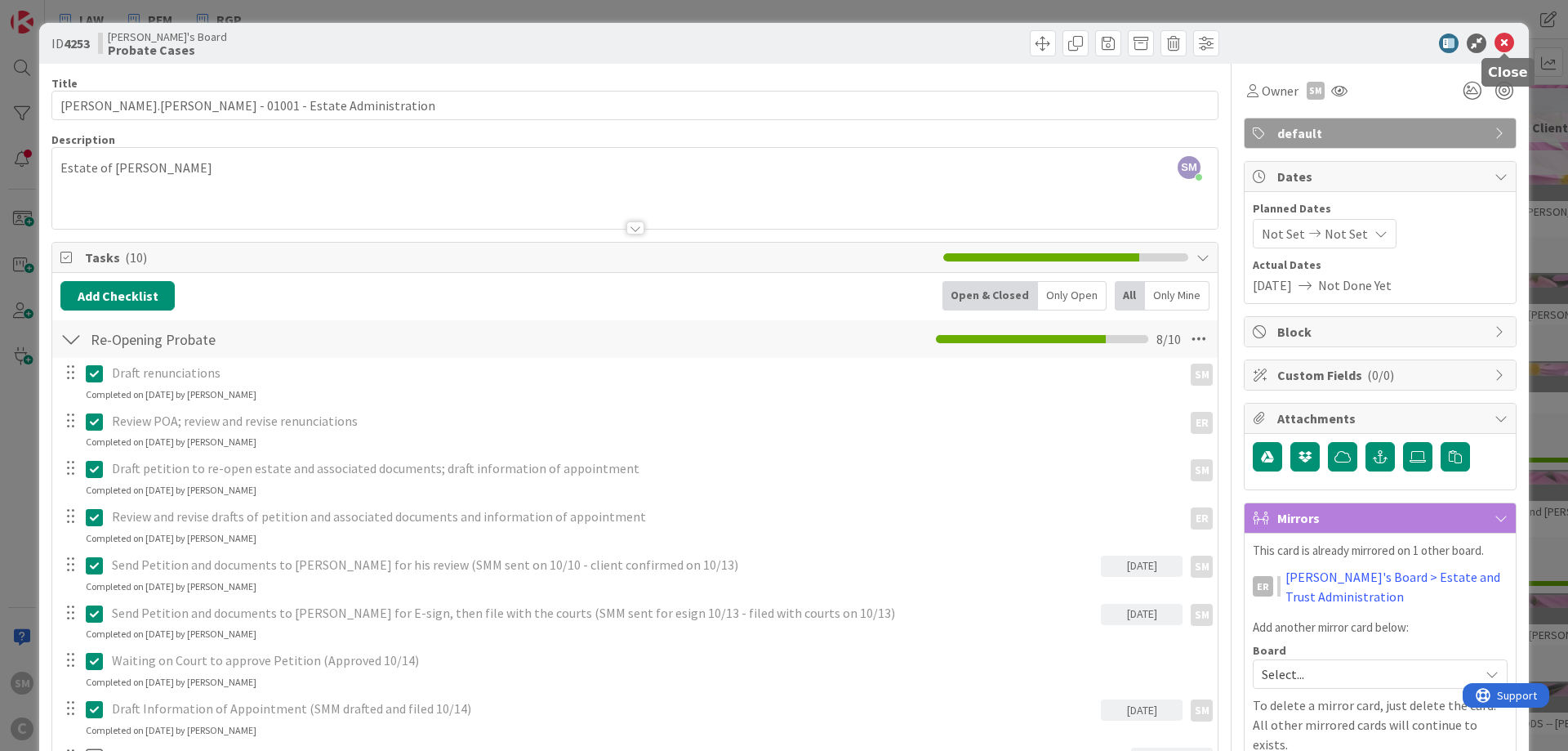
click at [1505, 47] on icon at bounding box center [1504, 43] width 20 height 20
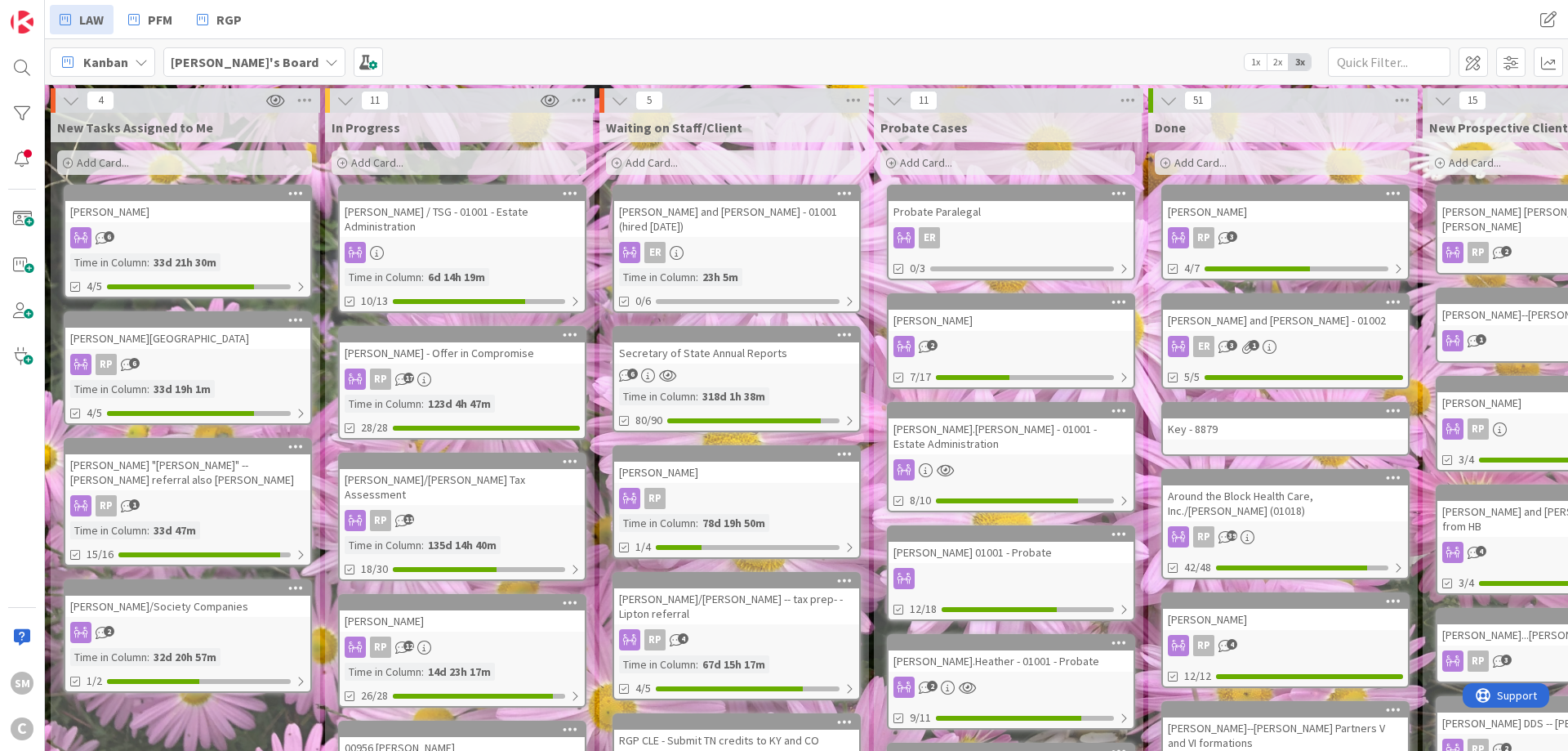
click at [504, 224] on div "[PERSON_NAME] / TSG - 01001 - Estate Administration" at bounding box center [462, 218] width 245 height 36
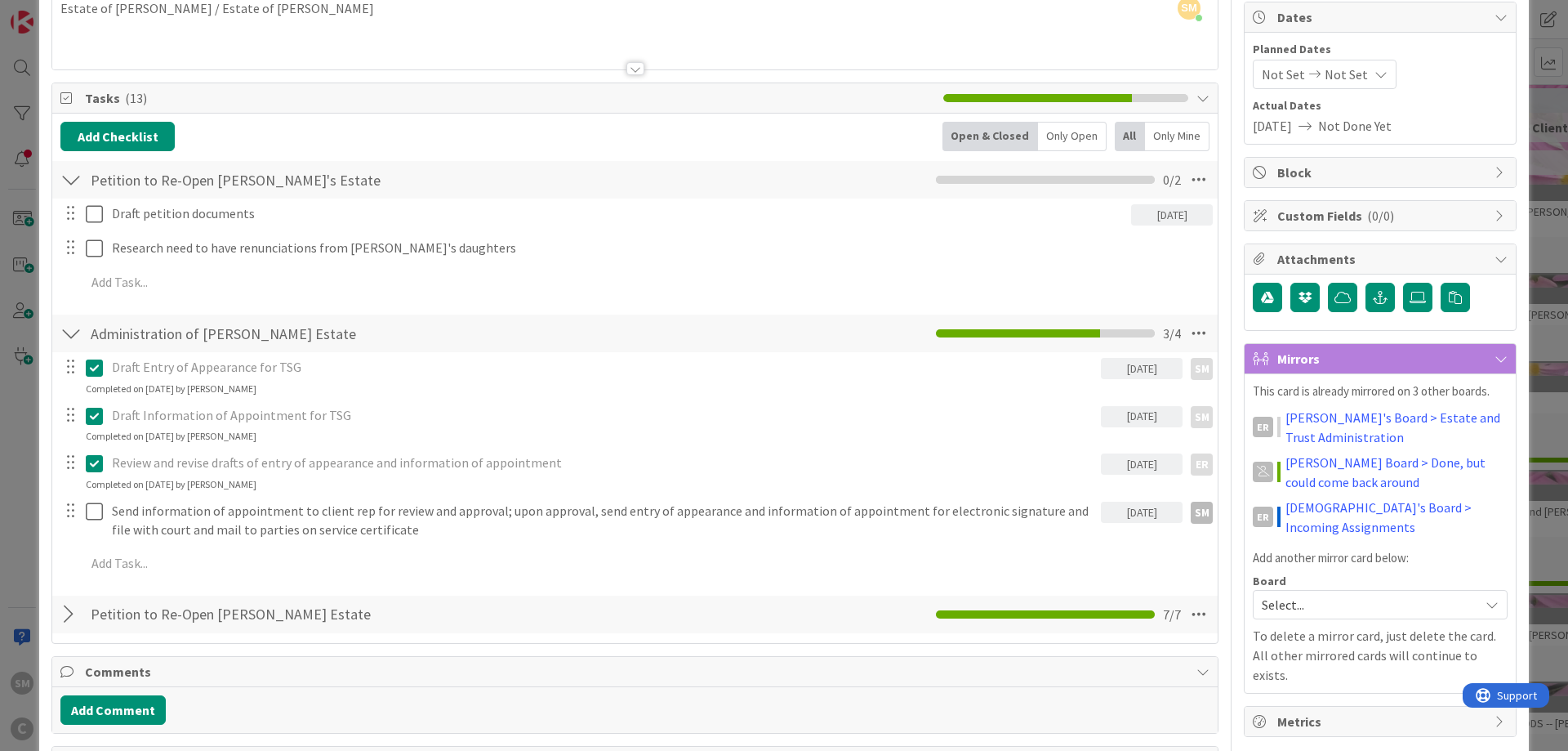
scroll to position [196, 0]
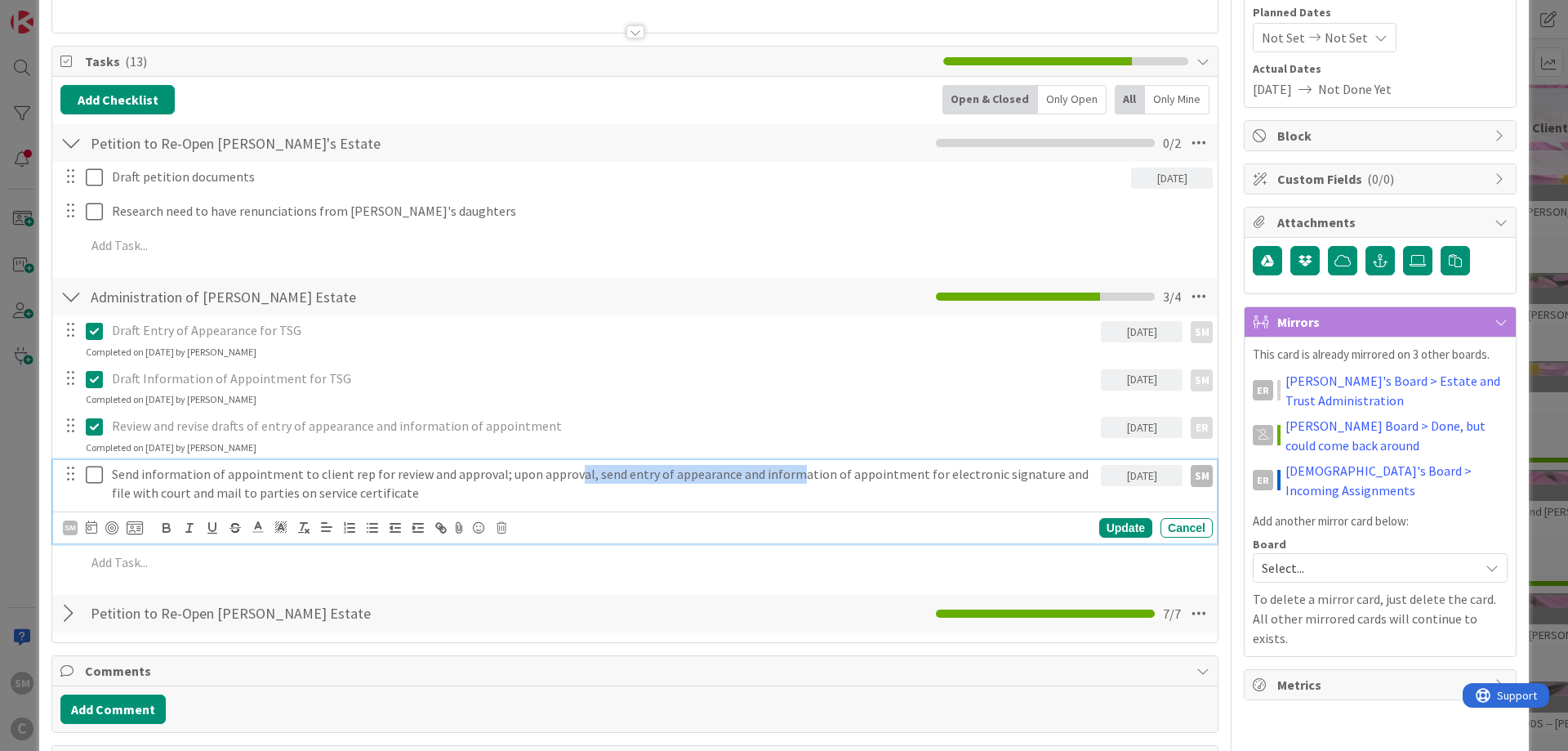
drag, startPoint x: 579, startPoint y: 471, endPoint x: 811, endPoint y: 465, distance: 232.1
click at [786, 465] on div "Send information of appointment to client rep for review and approval; upon app…" at bounding box center [603, 484] width 995 height 47
click at [919, 465] on div "Send information of appointment to client rep for review and approval; upon app…" at bounding box center [603, 484] width 995 height 47
drag, startPoint x: 693, startPoint y: 471, endPoint x: 969, endPoint y: 475, distance: 276.0
click at [937, 475] on p "Send information of appointment to client rep for review and approval; upon app…" at bounding box center [603, 484] width 983 height 37
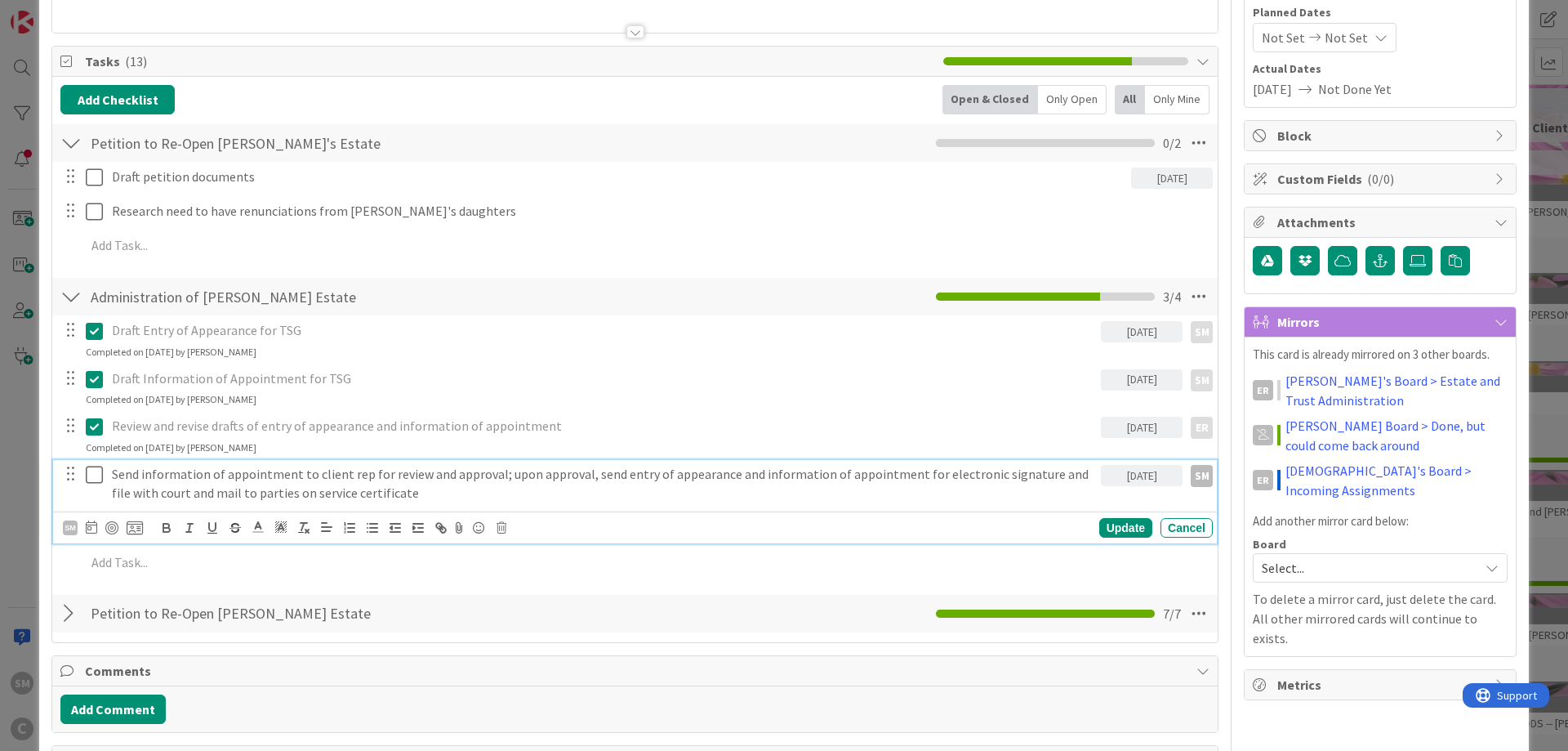
click at [974, 474] on p "Send information of appointment to client rep for review and approval; upon app…" at bounding box center [603, 484] width 983 height 37
click at [589, 485] on p "Send information of appointment to client rep for review and approval; upon app…" at bounding box center [603, 484] width 983 height 37
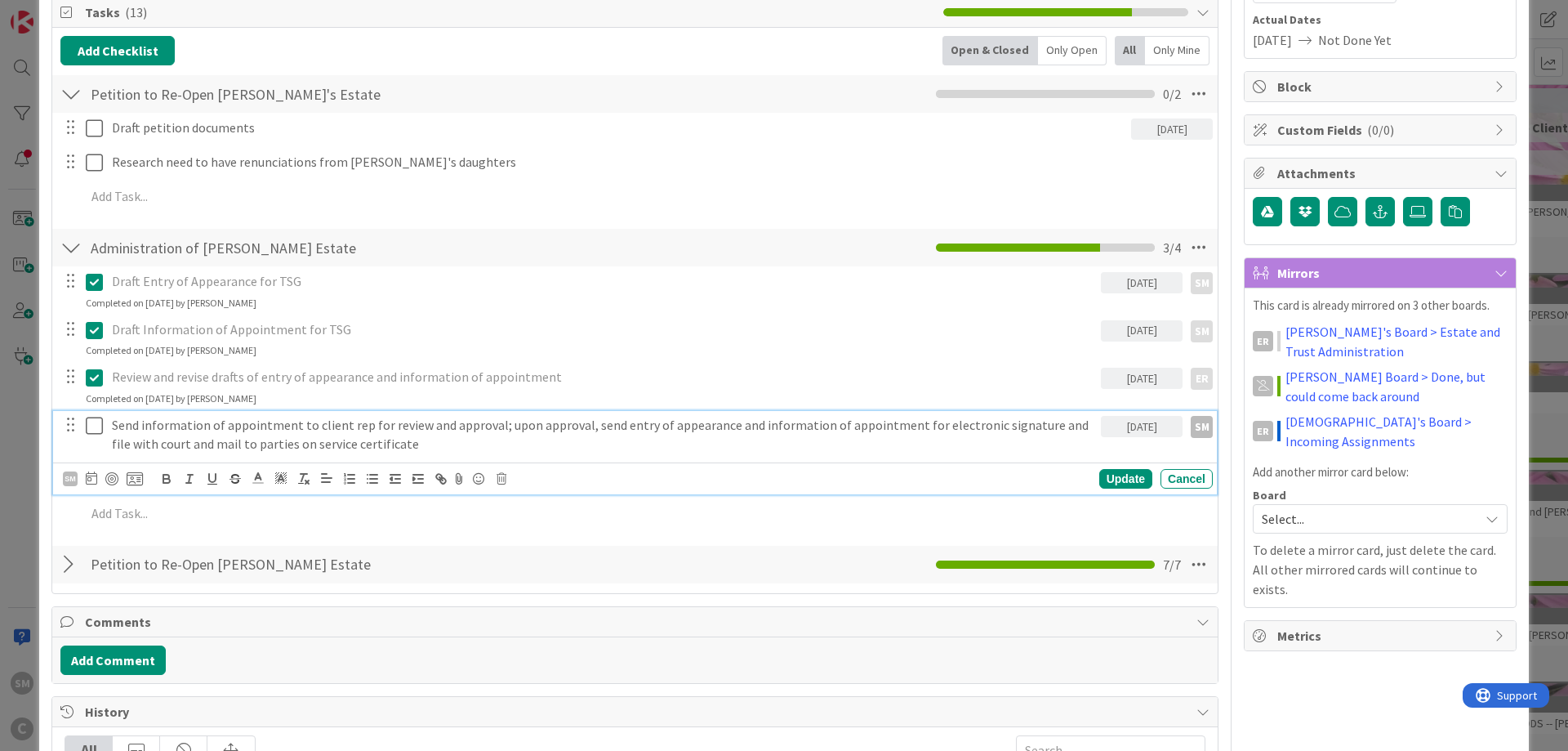
scroll to position [294, 0]
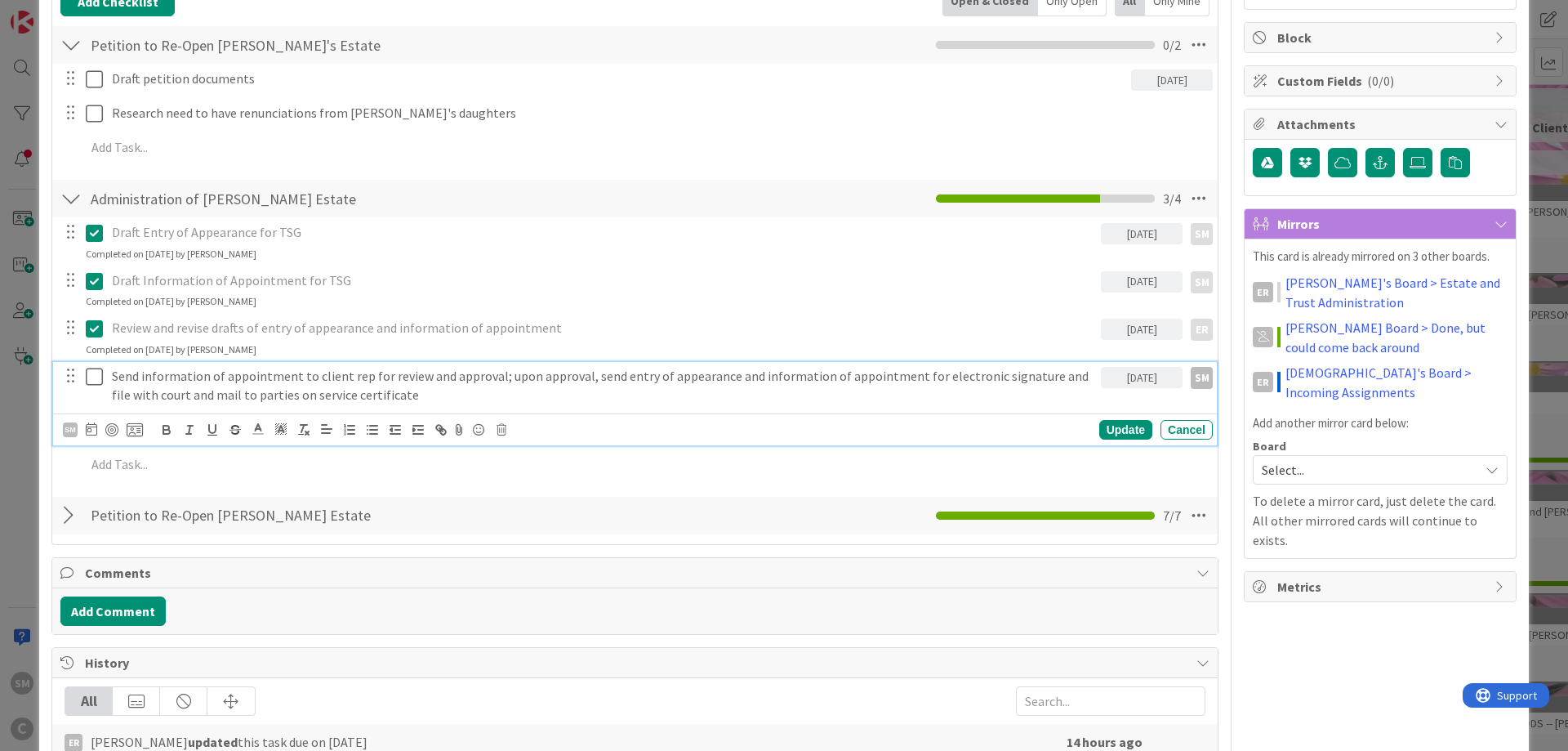
click at [1283, 628] on div "Owner Watchers default Dates Planned Dates Not Set Not Set Actual Dates [DATE] …" at bounding box center [1380, 527] width 273 height 1515
click at [304, 392] on p "Send information of appointment to client rep for review and approval; upon app…" at bounding box center [603, 386] width 983 height 37
click at [1372, 620] on div "Owner Watchers default Dates Planned Dates Not Set Not Set Actual Dates [DATE] …" at bounding box center [1380, 527] width 273 height 1515
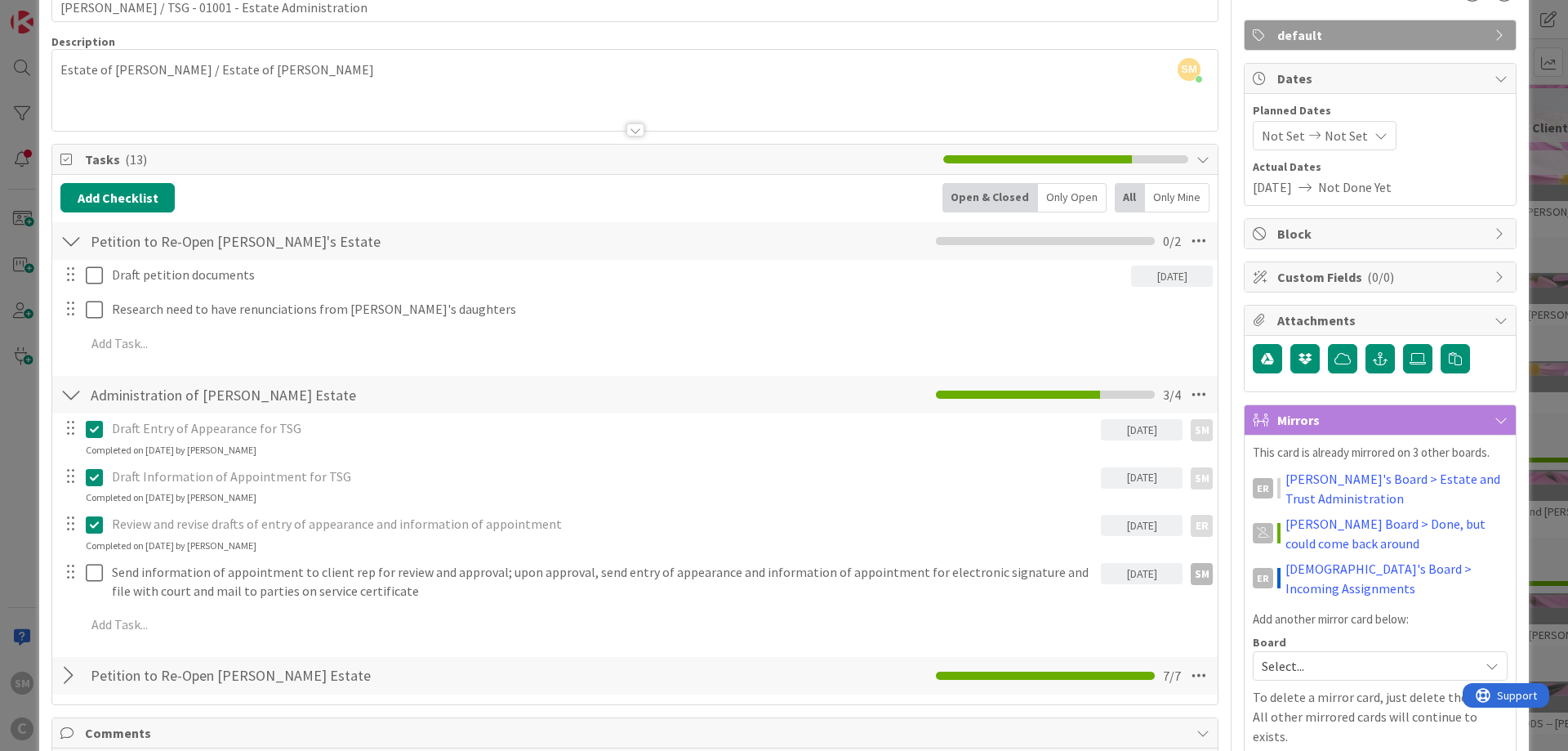
scroll to position [0, 0]
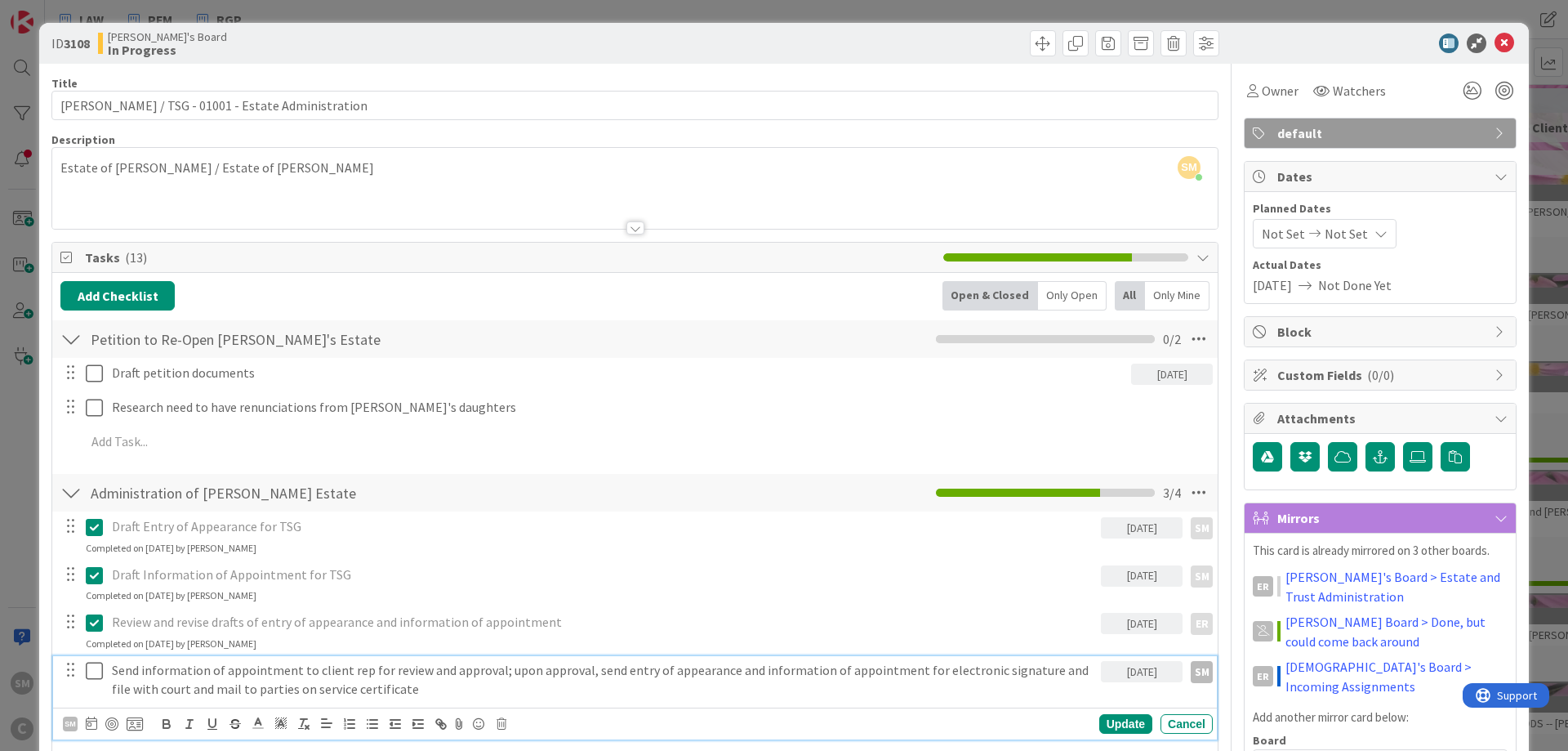
click at [298, 668] on p "Send information of appointment to client rep for review and approval; upon app…" at bounding box center [603, 680] width 983 height 37
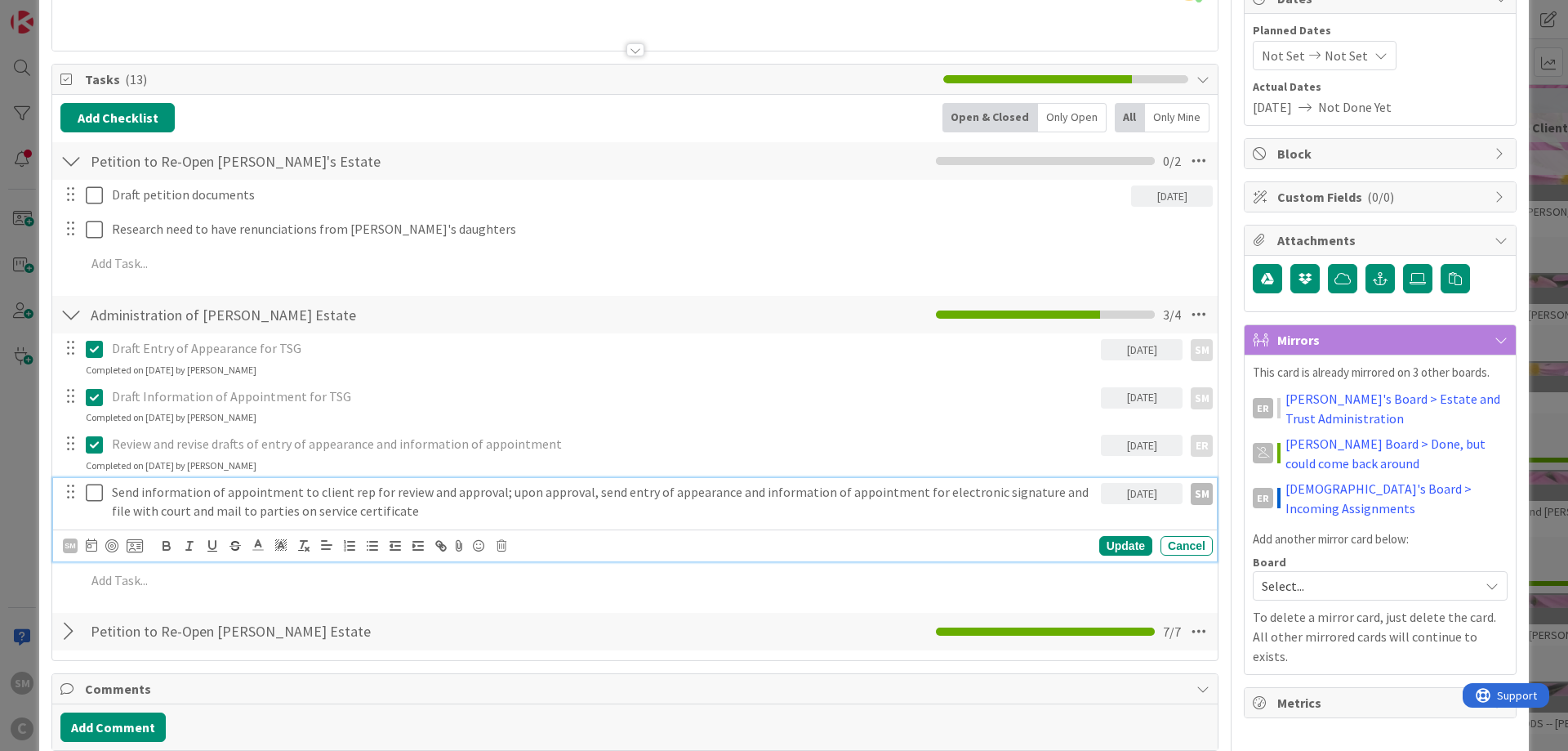
scroll to position [196, 0]
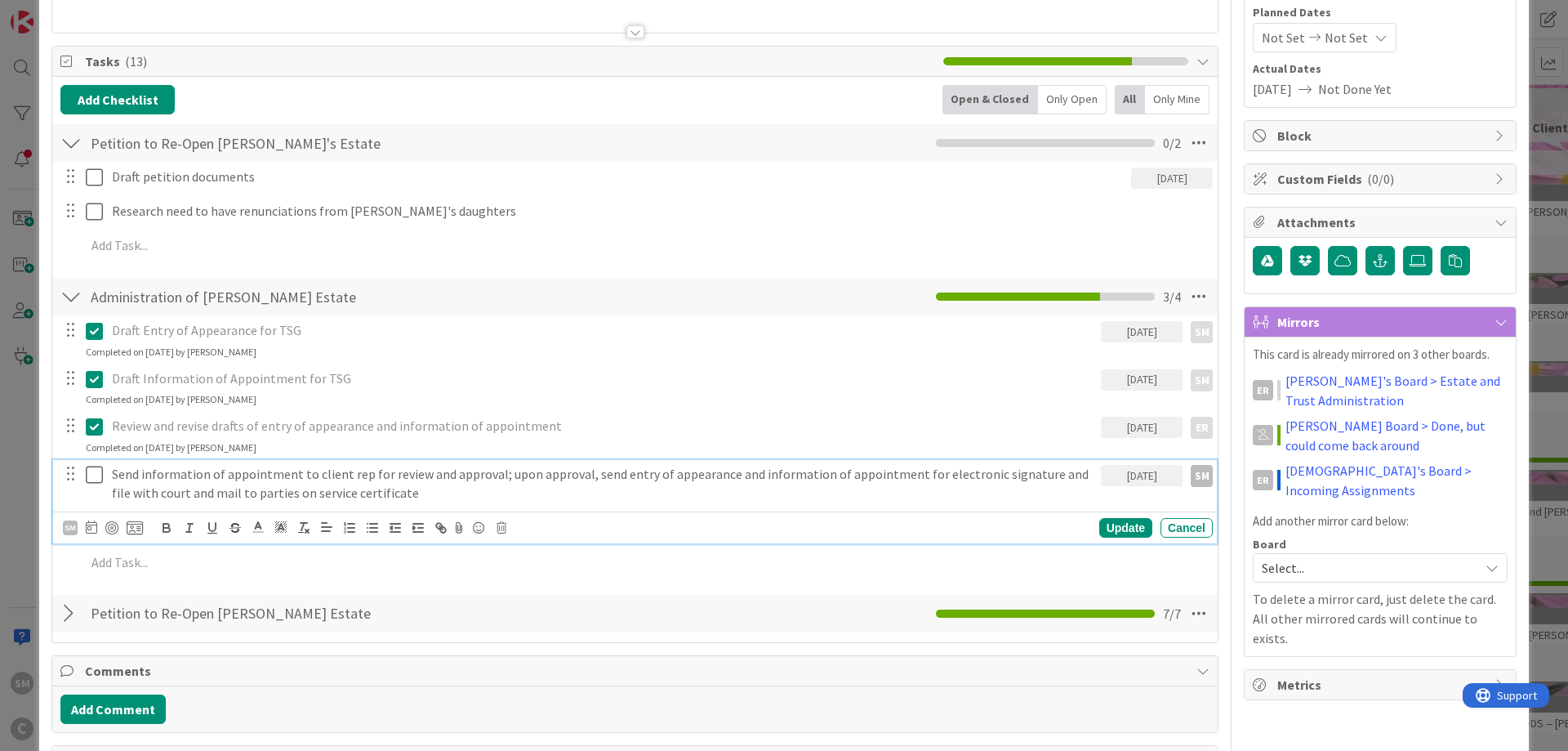
click at [1234, 627] on div "Title 50 / 128 [PERSON_NAME] / TSG - 01001 - Estate Administration Description …" at bounding box center [784, 625] width 1465 height 1515
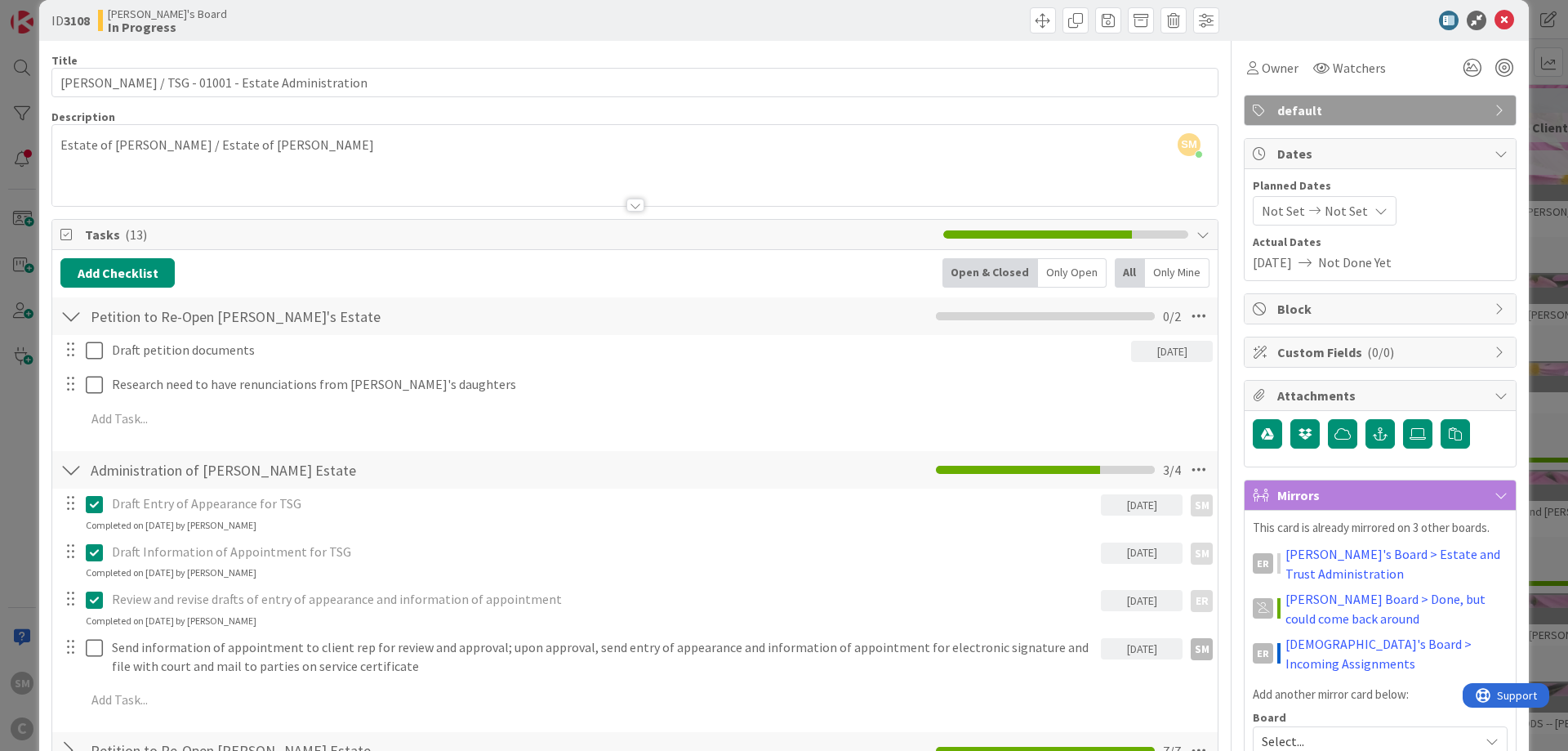
scroll to position [0, 0]
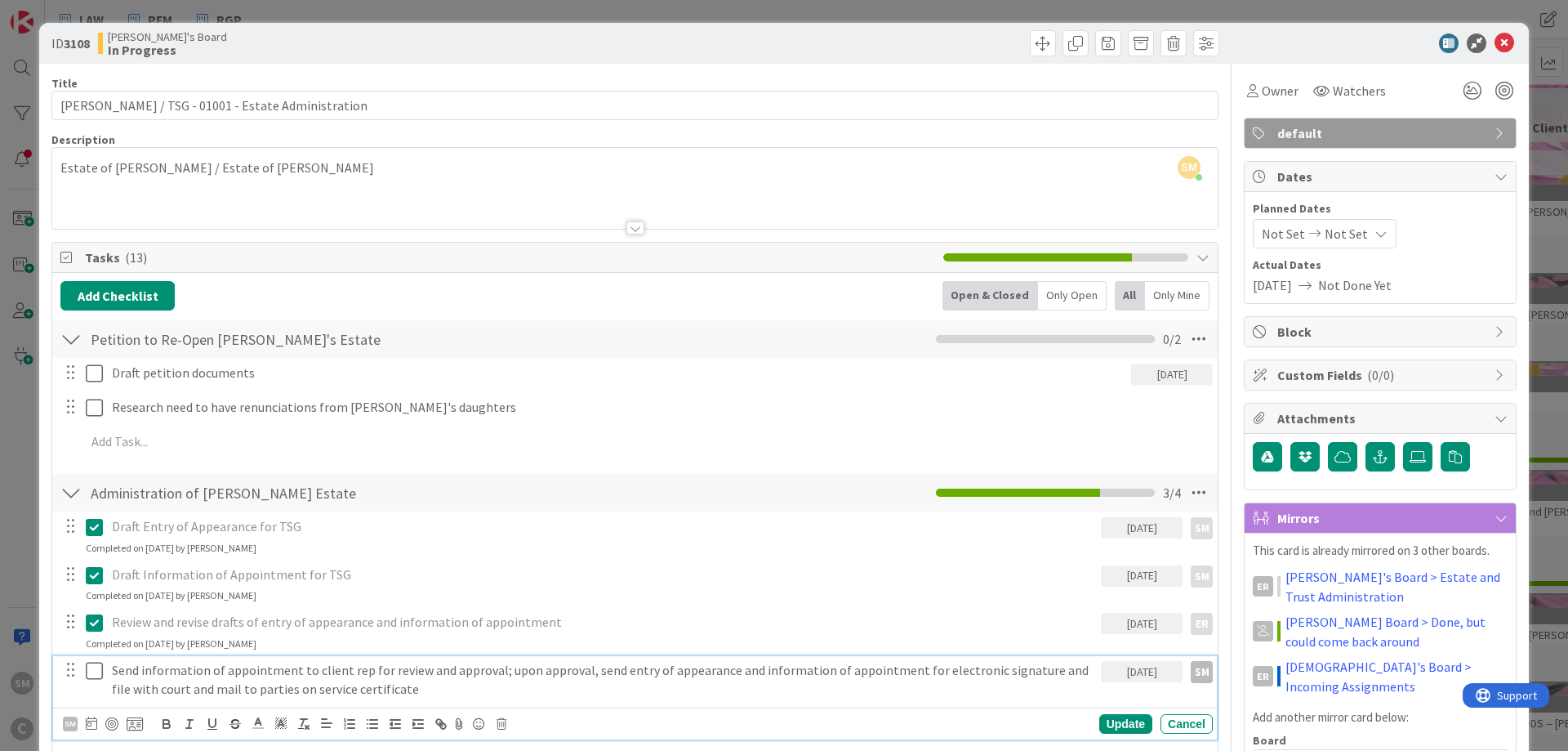
click at [258, 673] on p "Send information of appointment to client rep for review and approval; upon app…" at bounding box center [603, 680] width 983 height 37
click at [458, 670] on p "Send information of appointment to client rep for review and approval; upon app…" at bounding box center [603, 680] width 983 height 37
